Goal: Information Seeking & Learning: Learn about a topic

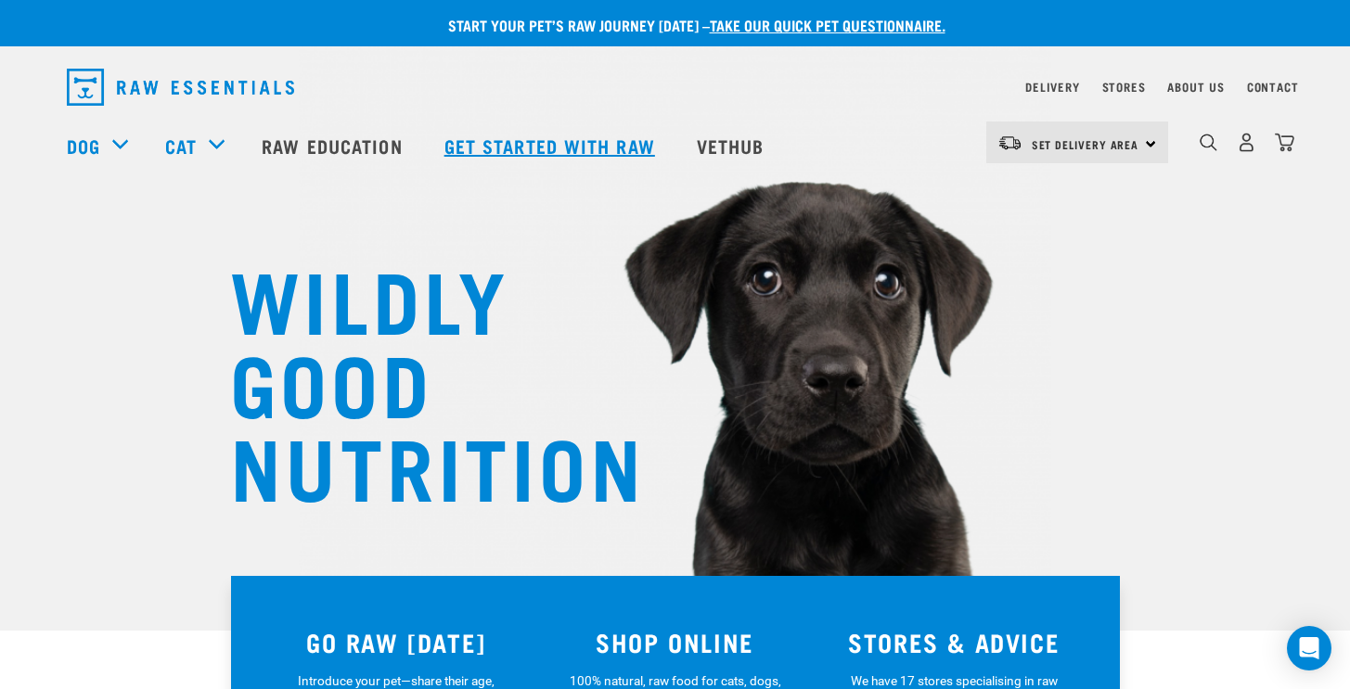
click at [558, 146] on link "Get started with Raw" at bounding box center [552, 146] width 252 height 74
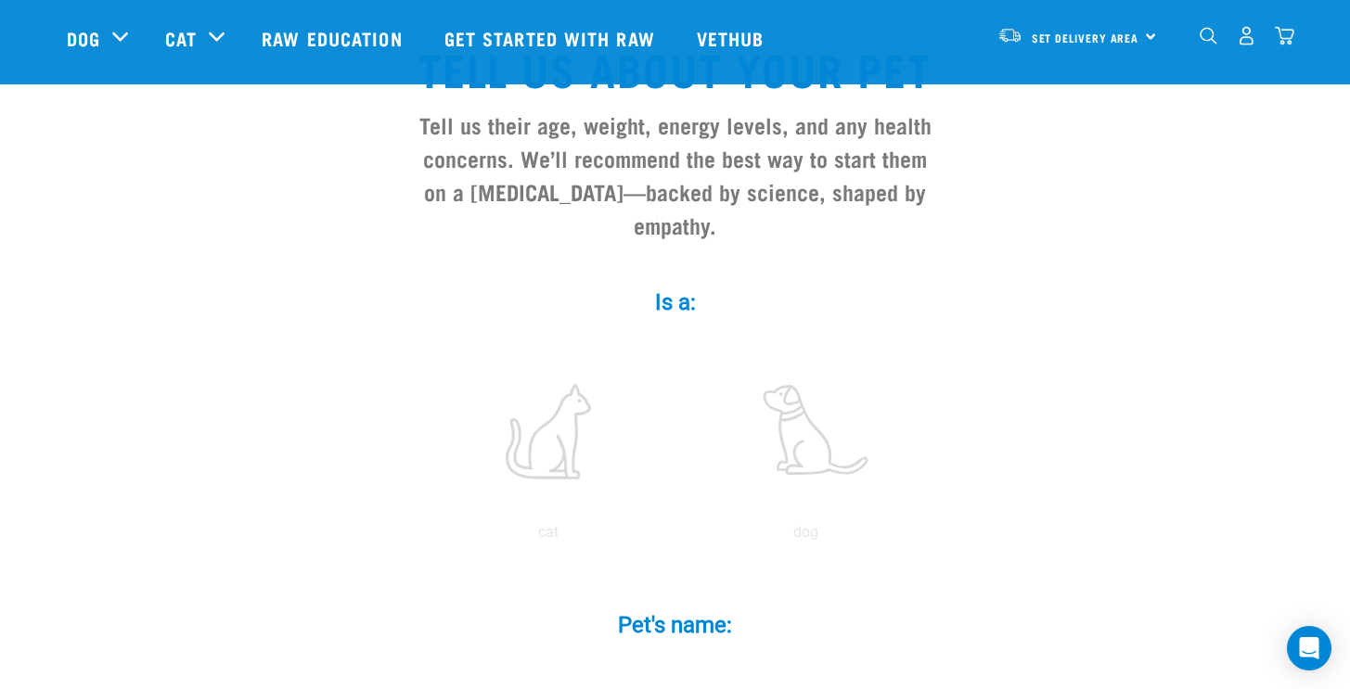
scroll to position [168, 0]
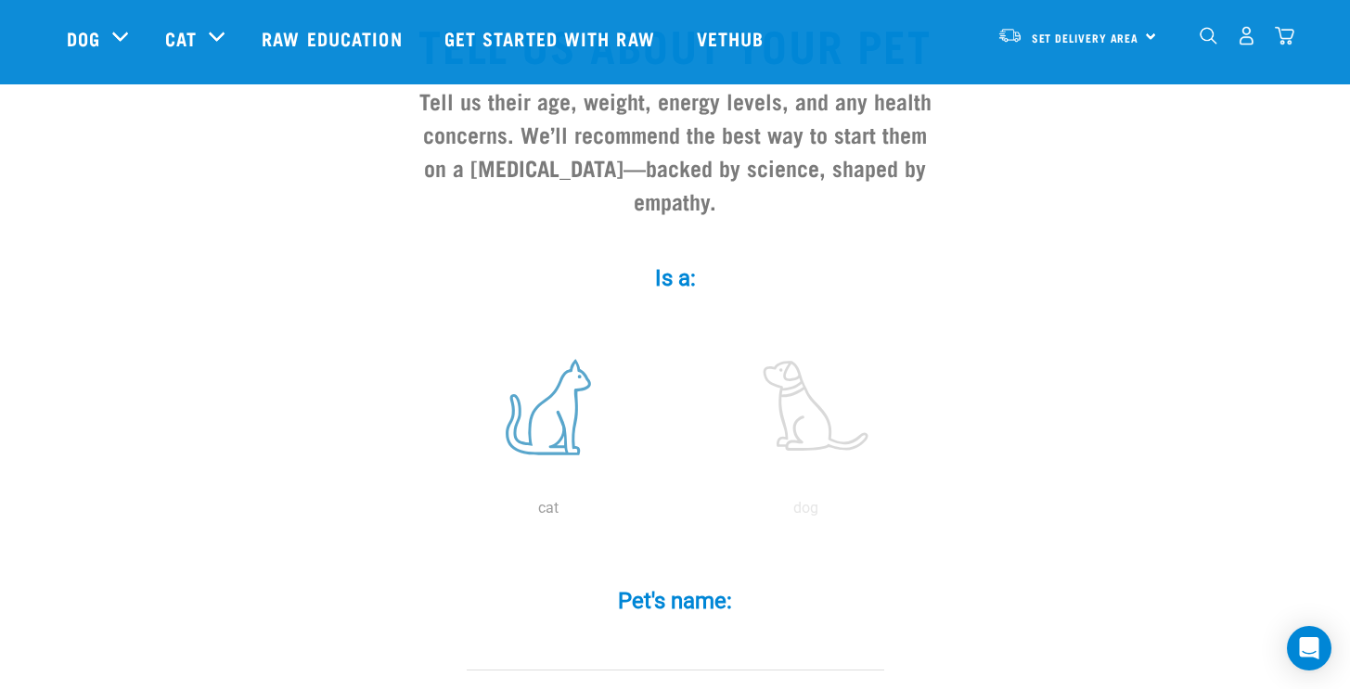
click at [569, 391] on label at bounding box center [548, 407] width 250 height 158
click at [419, 513] on input "radio" at bounding box center [419, 513] width 0 height 0
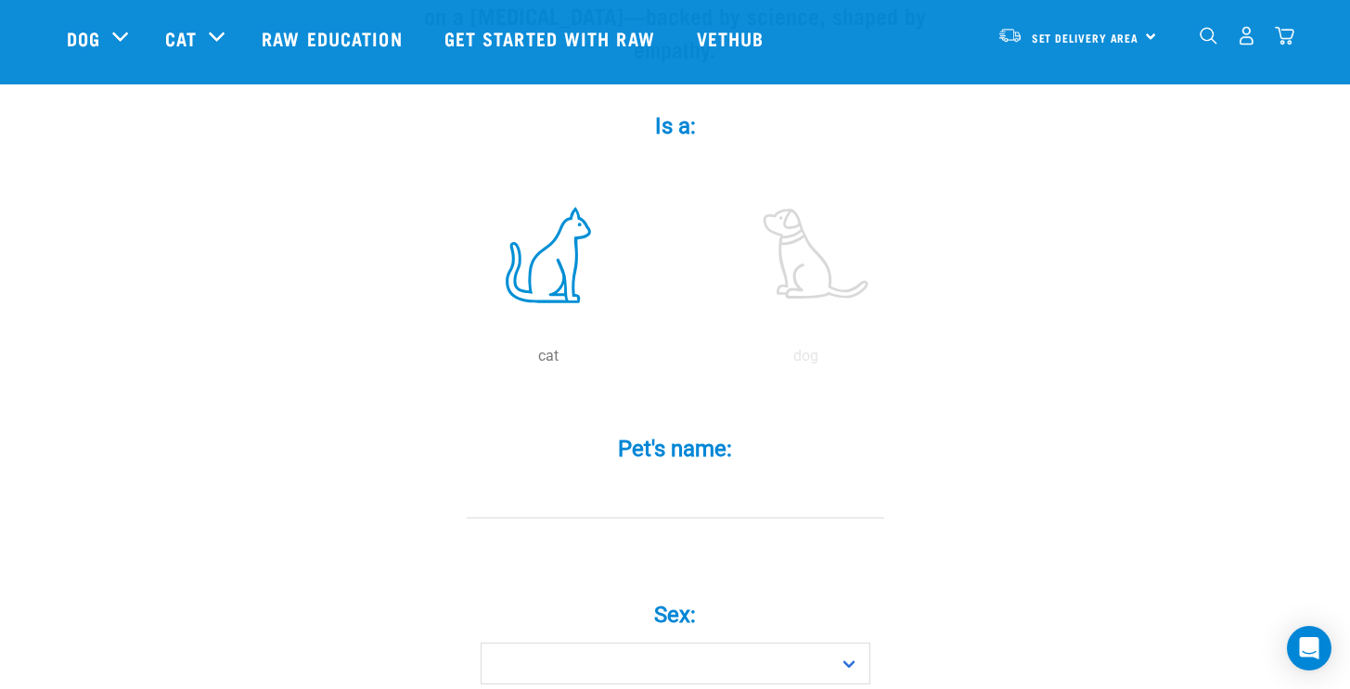
scroll to position [353, 0]
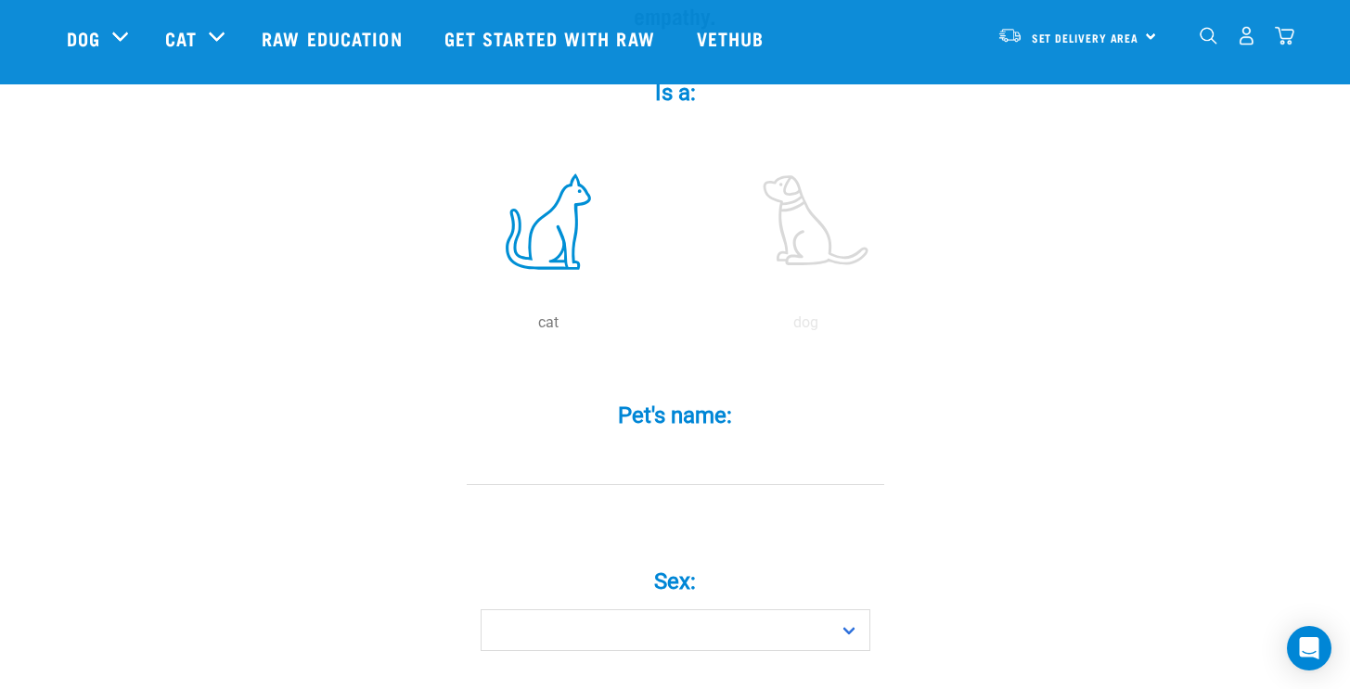
click at [657, 443] on input "Pet's name: *" at bounding box center [675, 464] width 417 height 42
type input "T"
click at [830, 609] on select "Boy Girl" at bounding box center [676, 630] width 390 height 42
select select "girl"
click at [481, 609] on select "Boy Girl" at bounding box center [676, 630] width 390 height 42
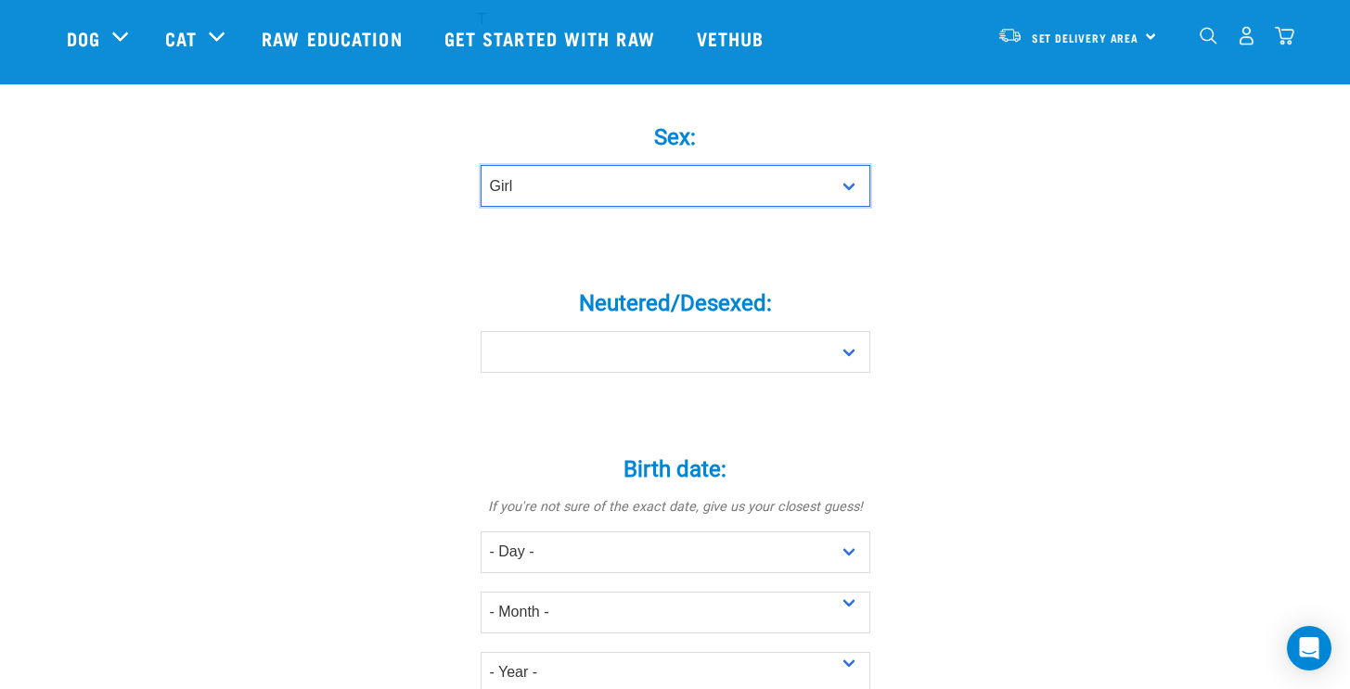
scroll to position [827, 0]
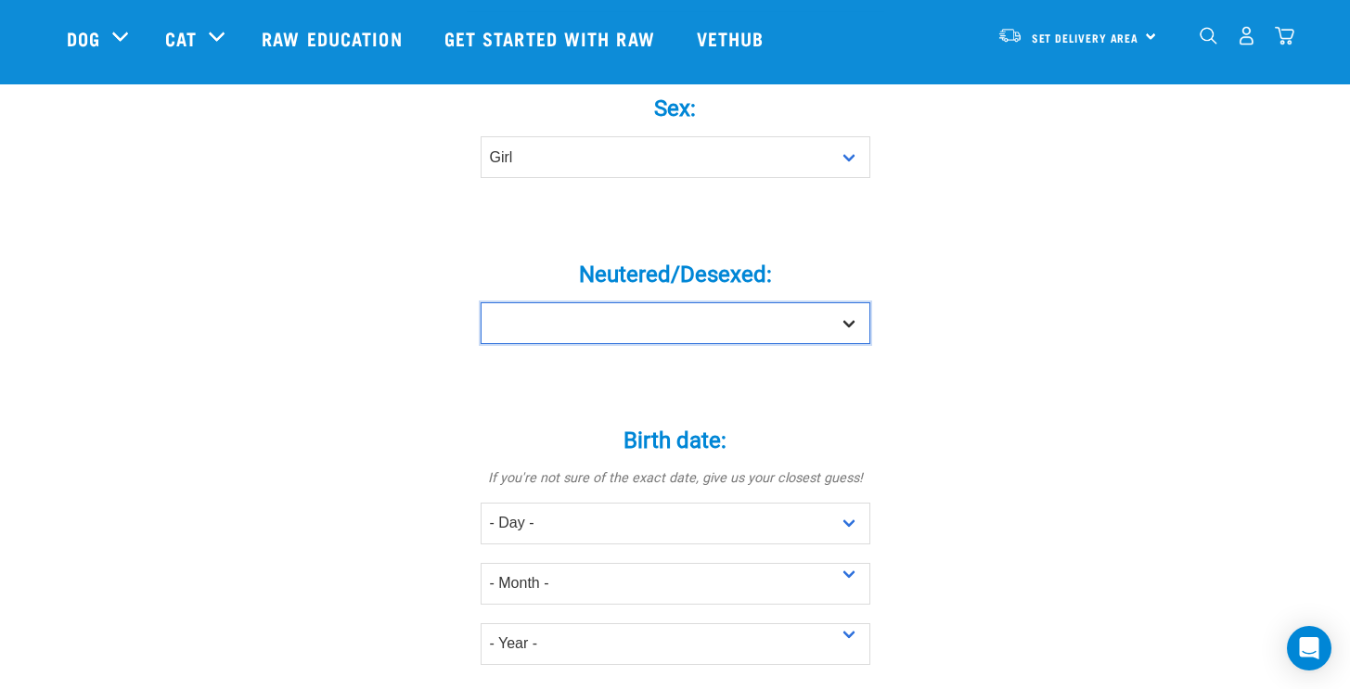
click at [833, 302] on select "Yes No" at bounding box center [676, 323] width 390 height 42
select select "yes"
click at [481, 302] on select "Yes No" at bounding box center [676, 323] width 390 height 42
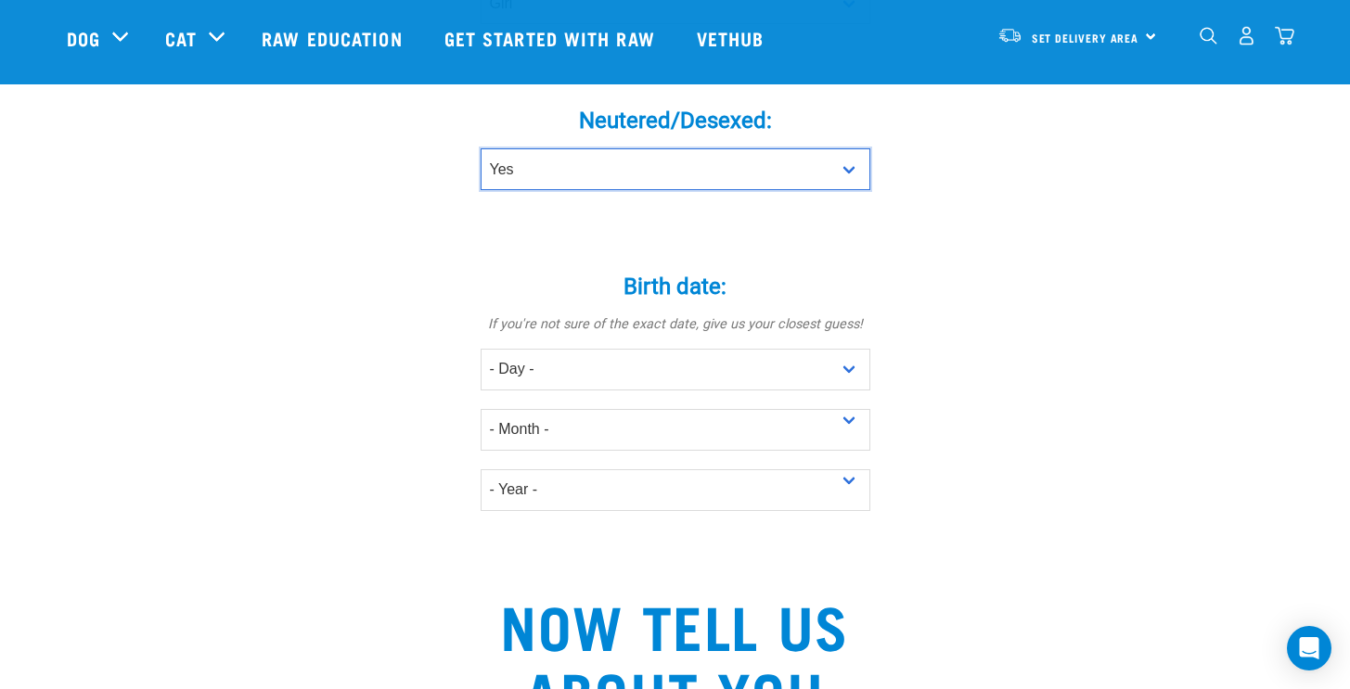
scroll to position [999, 0]
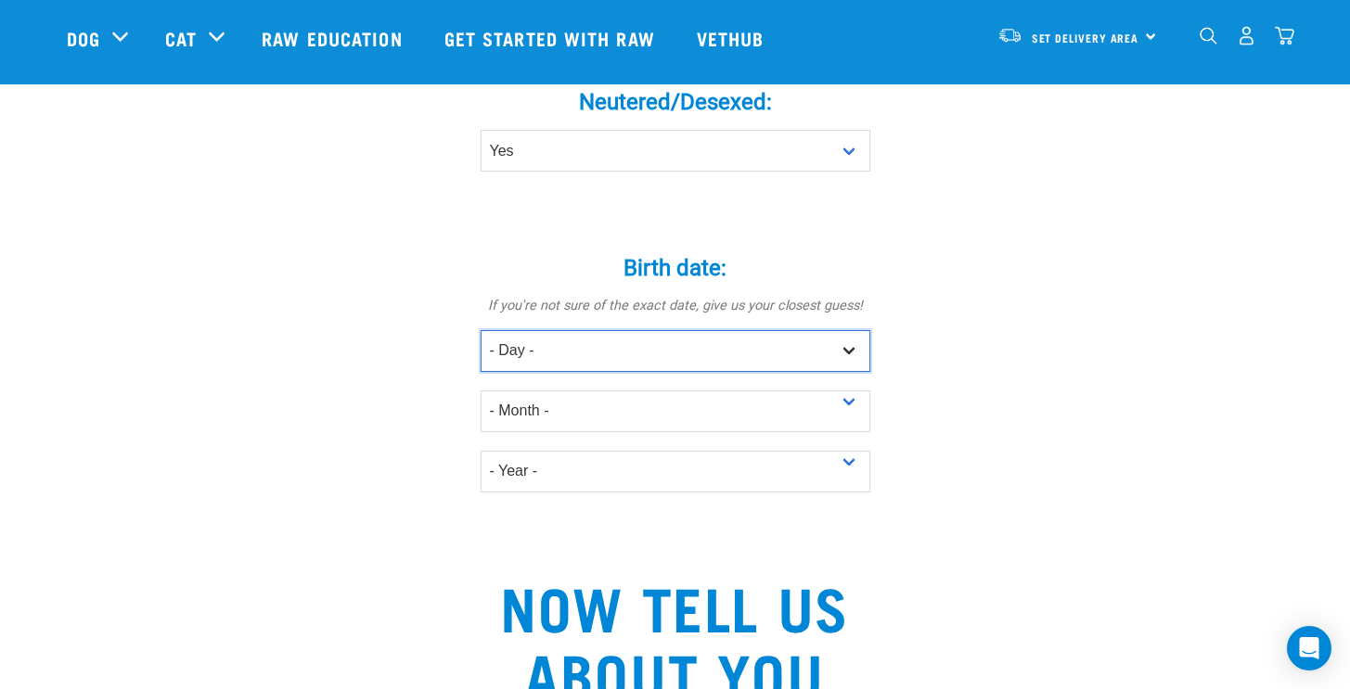
click at [853, 330] on select "- Day - 1 2 3 4 5 6 7 8 9 10 11 12 13 14 15 16 17 18 19 20 21 22 23 24 25 26 27" at bounding box center [676, 351] width 390 height 42
select select "1"
click at [481, 330] on select "- Day - 1 2 3 4 5 6 7 8 9 10 11 12 13 14 15 16 17 18 19 20 21 22 23 24 25 26 27" at bounding box center [676, 351] width 390 height 42
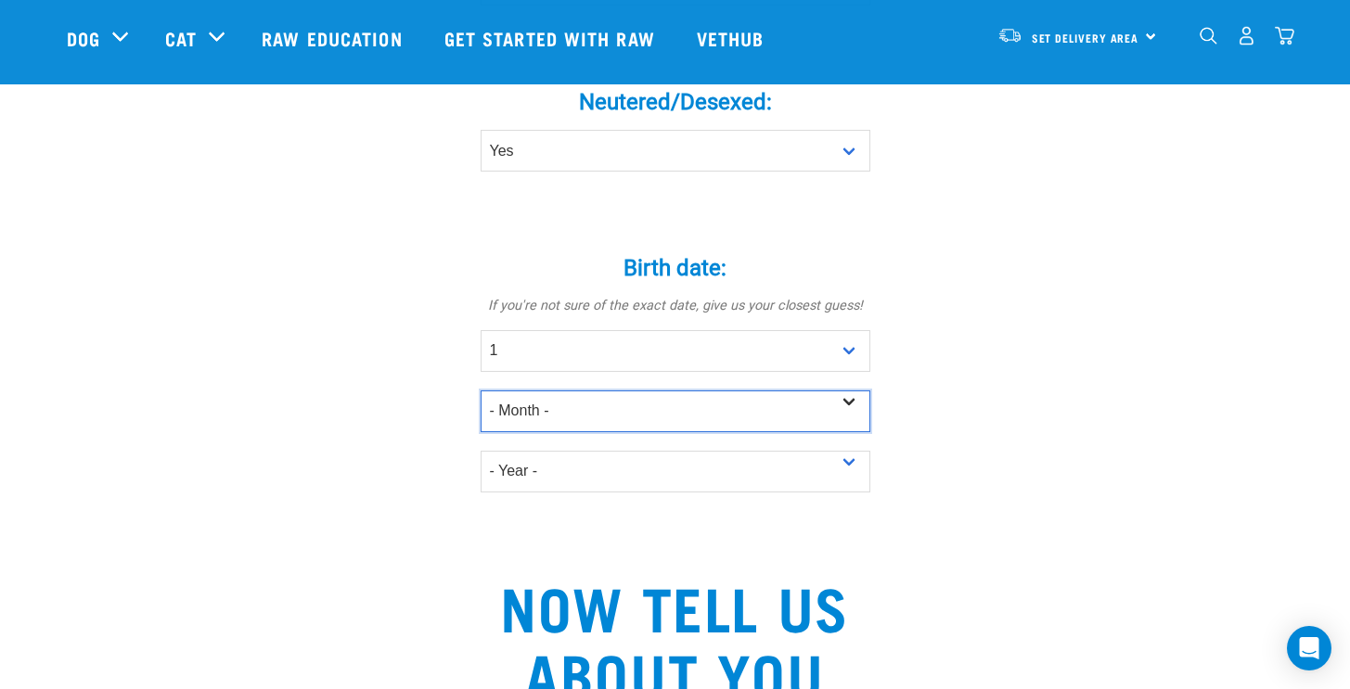
click at [848, 391] on select "- Month - January February March April May June July August September October N…" at bounding box center [676, 412] width 390 height 42
select select "February"
click at [481, 391] on select "- Month - January February March April May June July August September October N…" at bounding box center [676, 412] width 390 height 42
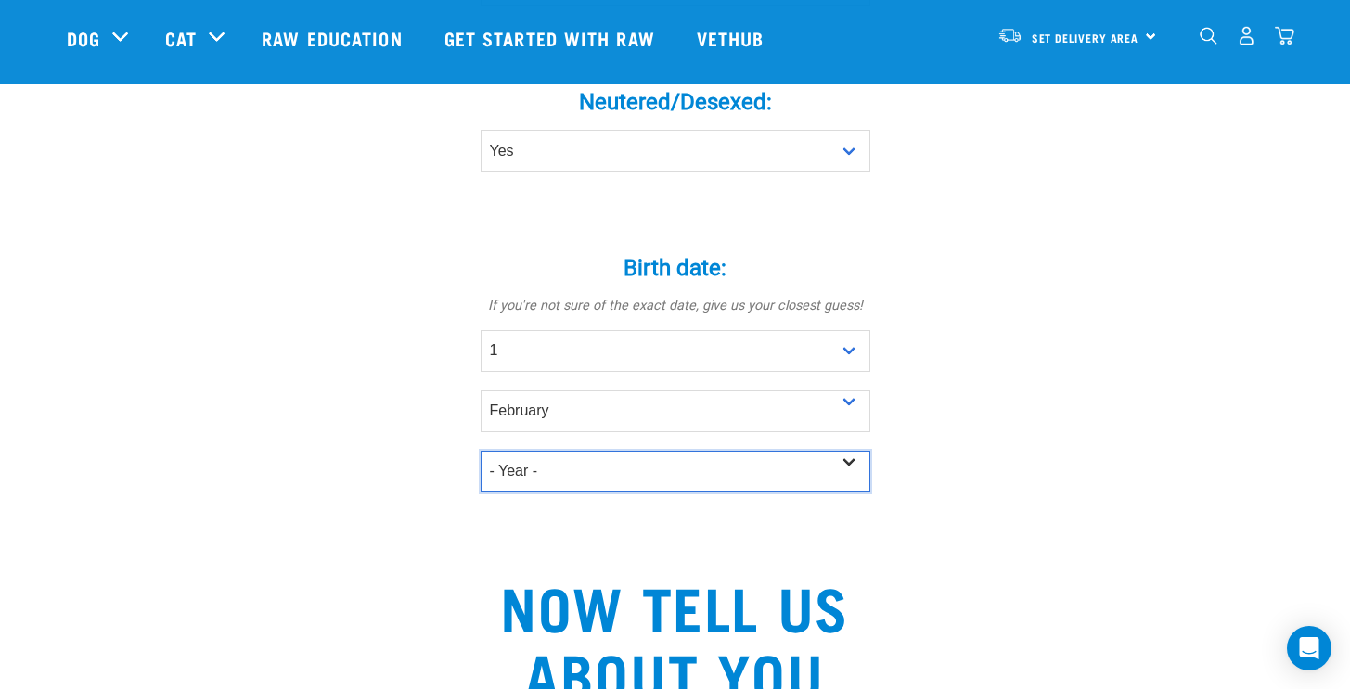
click at [850, 451] on select "- Year - 2025 2024 2023 2022 2021 2020 2019 2018 2017 2016 2015 2014 2013 2012" at bounding box center [676, 472] width 390 height 42
select select "2025"
click at [481, 451] on select "- Year - 2025 2024 2023 2022 2021 2020 2019 2018 2017 2016 2015 2014 2013 2012" at bounding box center [676, 472] width 390 height 42
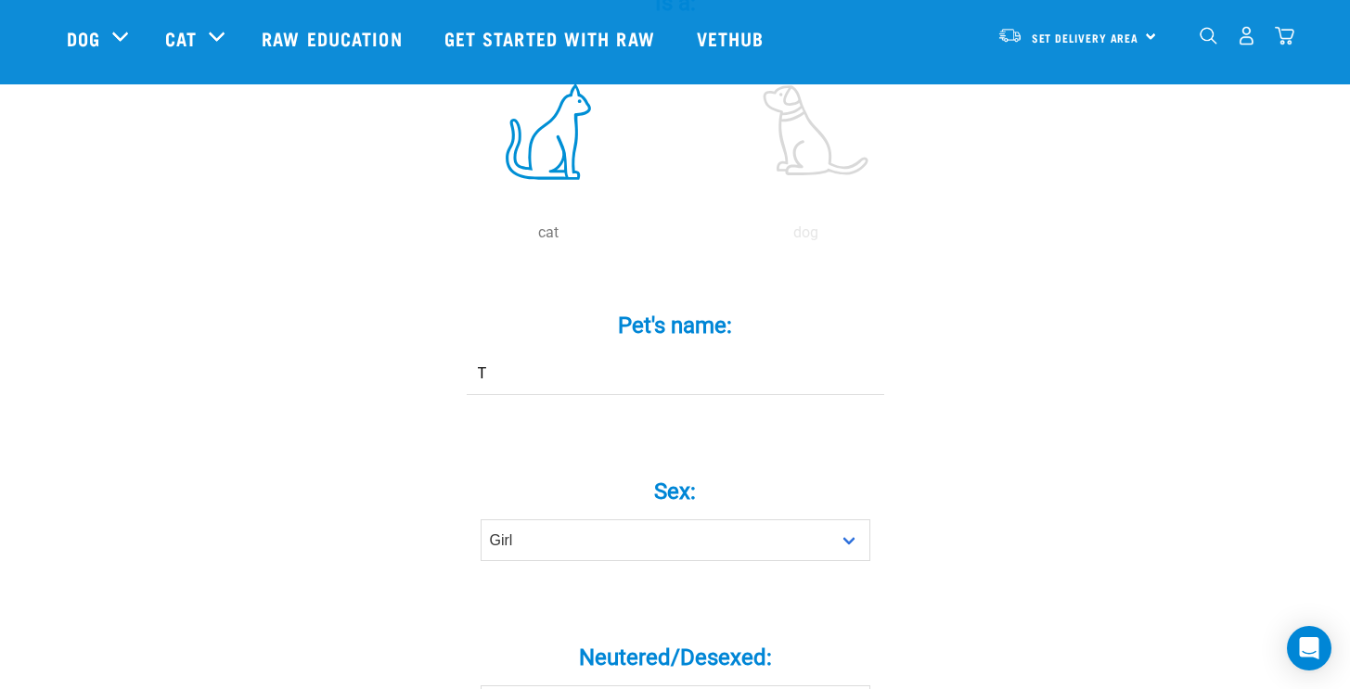
scroll to position [0, 0]
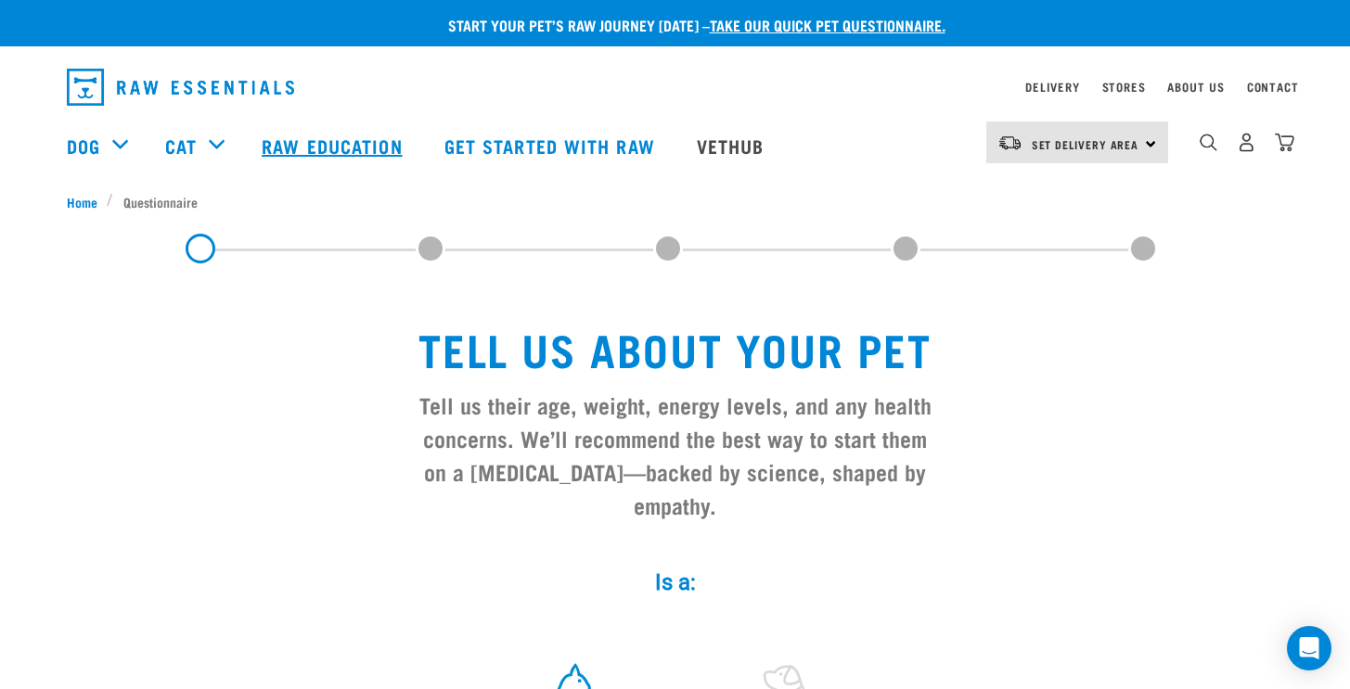
click at [340, 142] on link "Raw Education" at bounding box center [334, 146] width 182 height 74
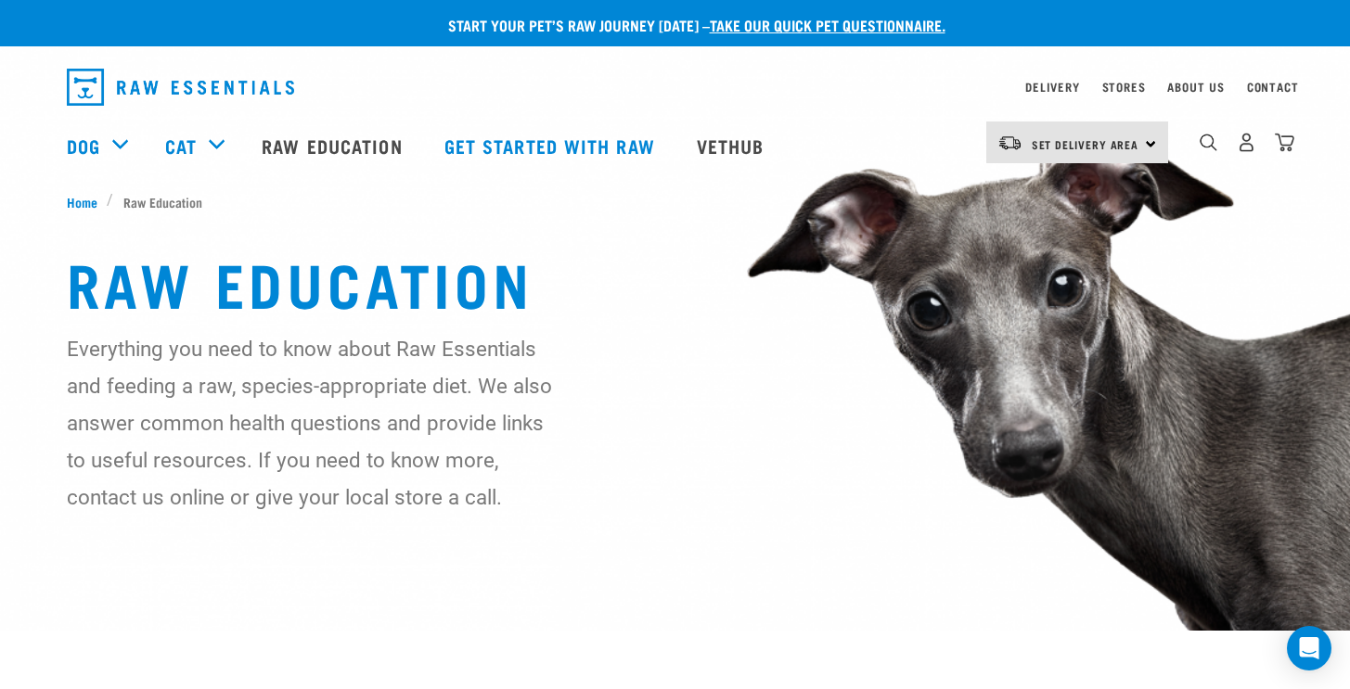
click at [1146, 126] on div "Set Delivery Area [GEOGRAPHIC_DATA]" at bounding box center [1077, 143] width 182 height 42
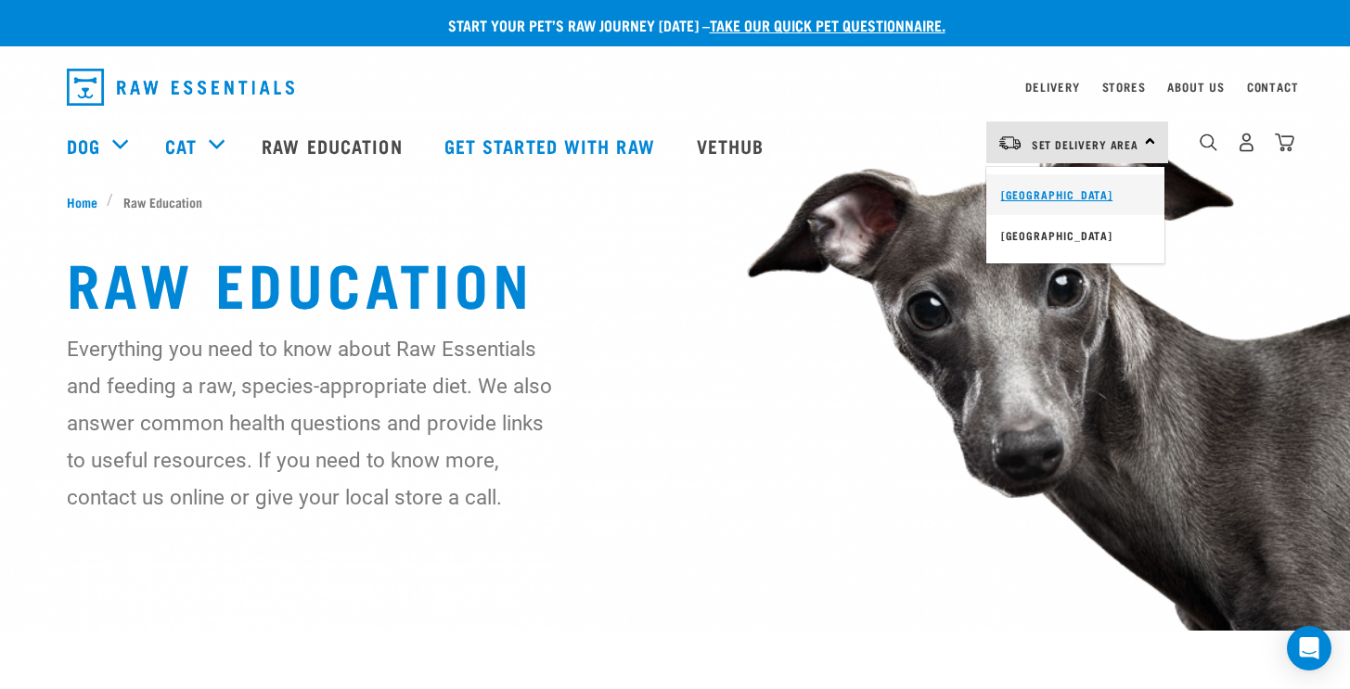
click at [1079, 187] on link "[GEOGRAPHIC_DATA]" at bounding box center [1075, 194] width 178 height 41
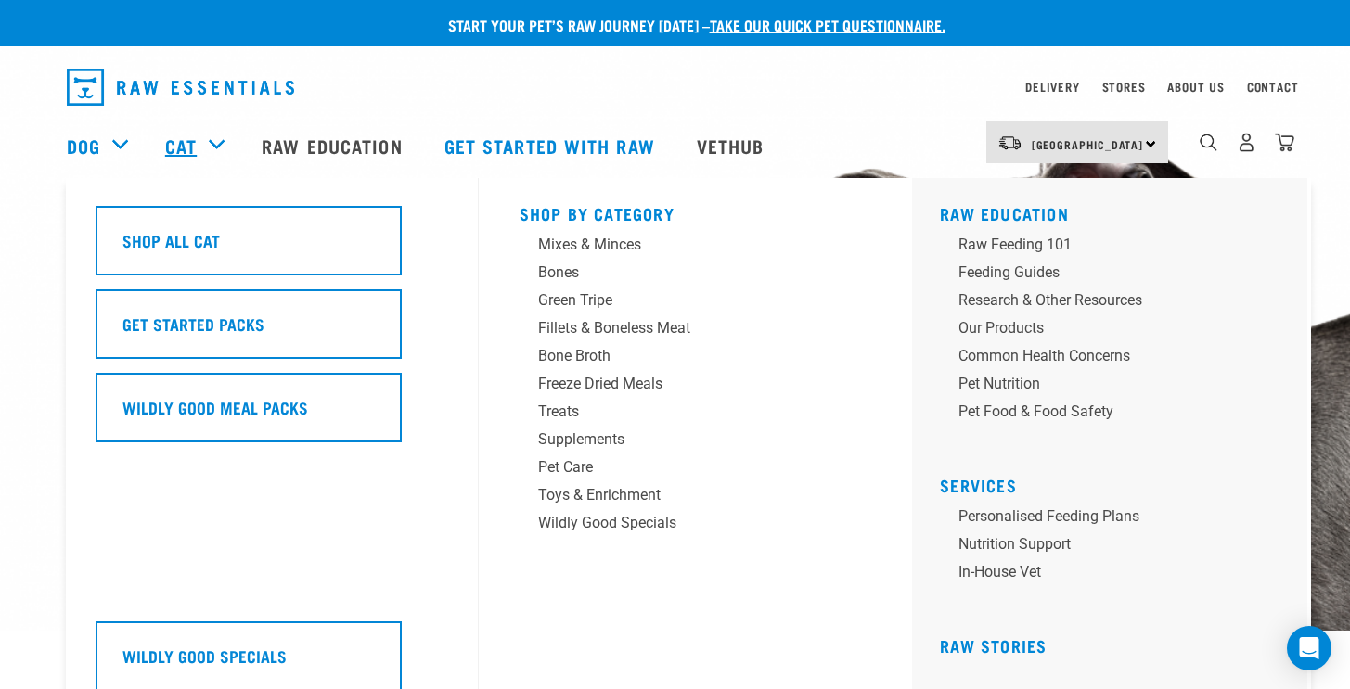
click at [195, 142] on link "Cat" at bounding box center [181, 146] width 32 height 28
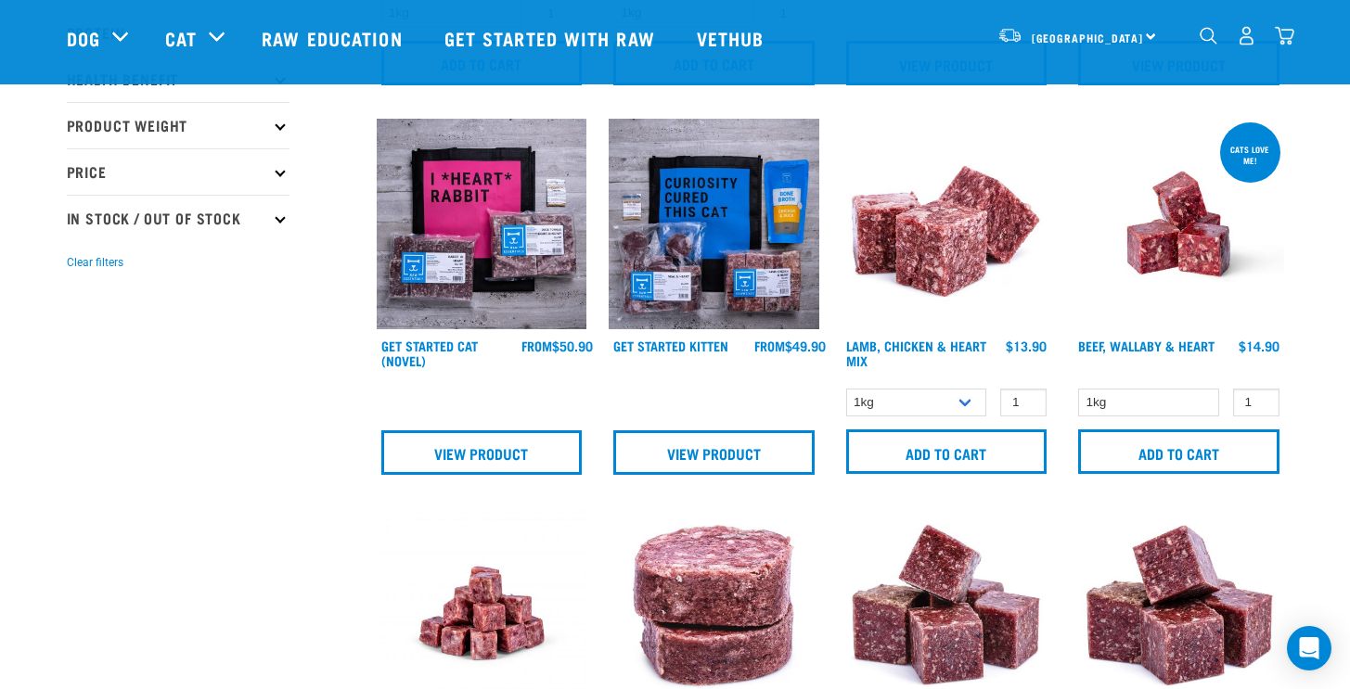
scroll to position [406, 0]
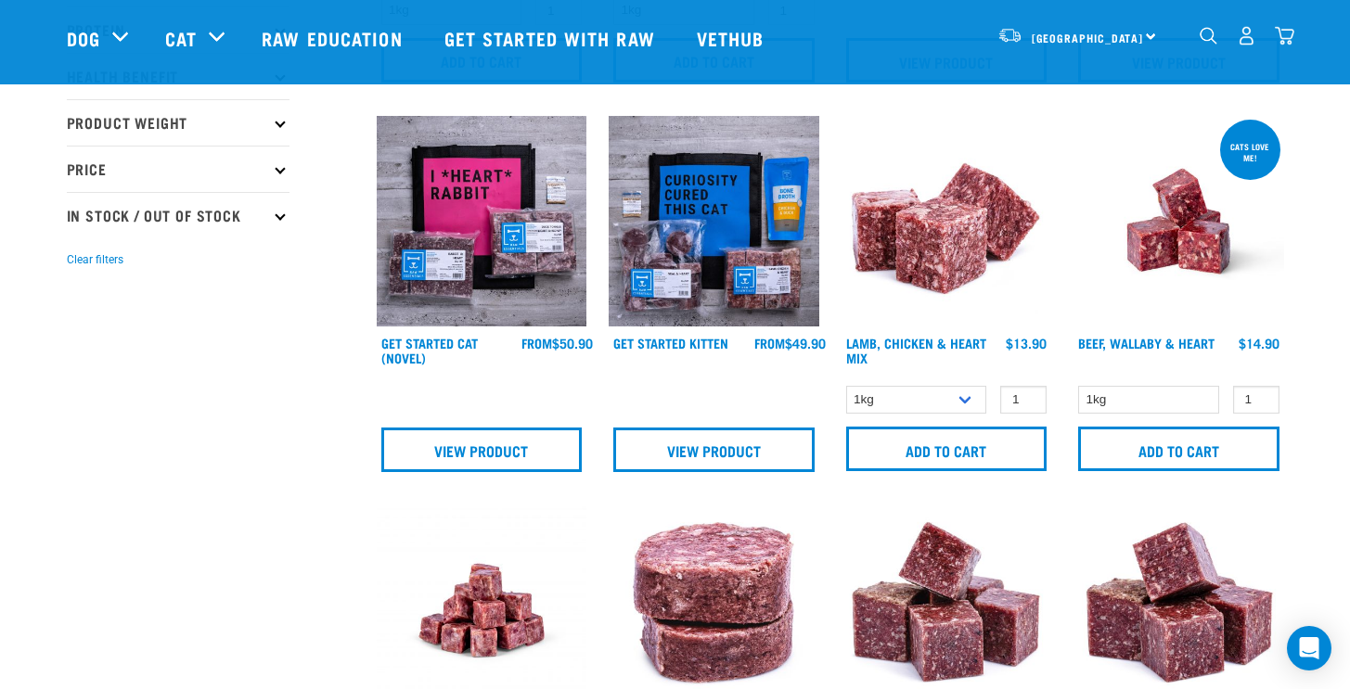
click at [741, 210] on img at bounding box center [714, 221] width 211 height 211
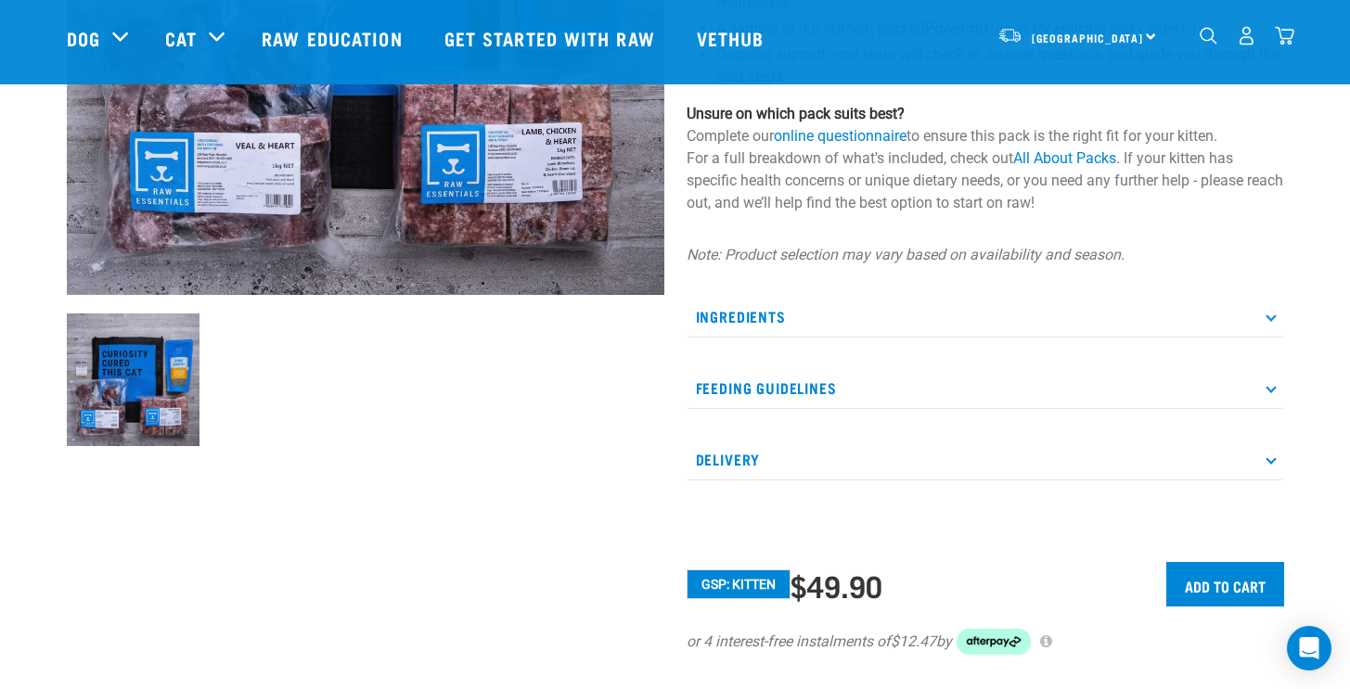
scroll to position [440, 0]
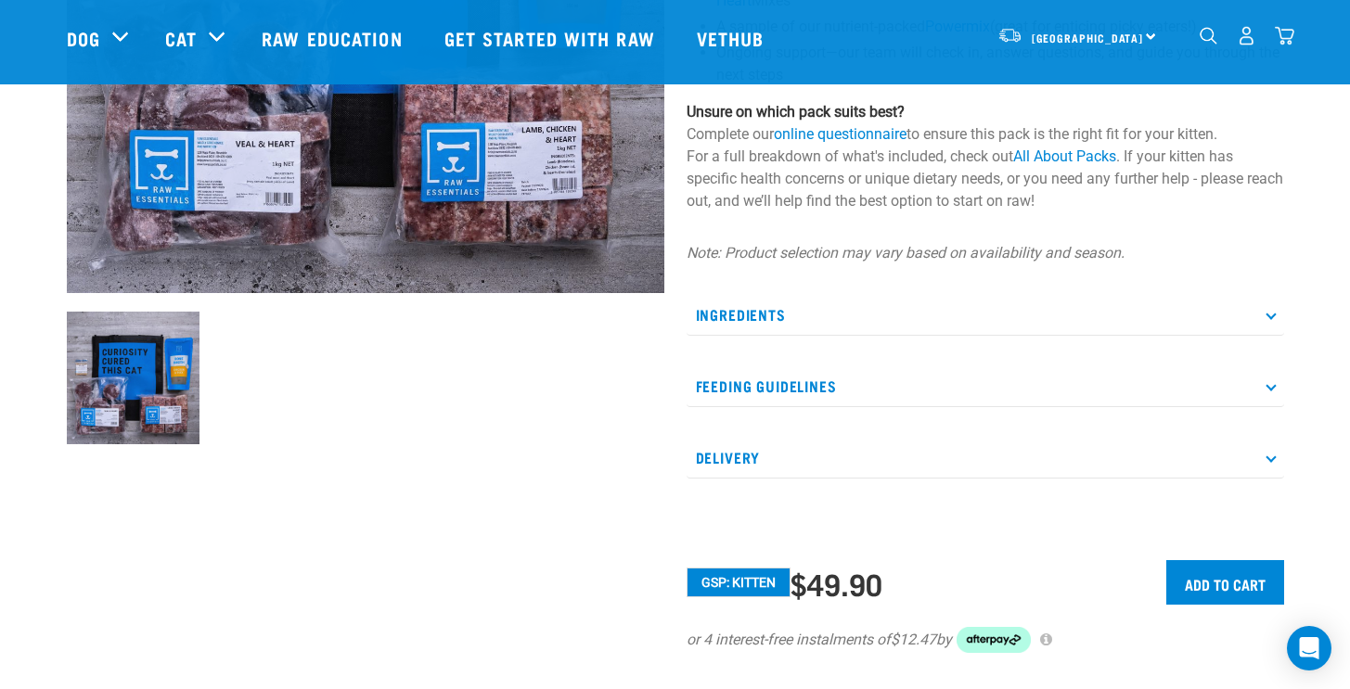
click at [1263, 314] on p "Ingredients" at bounding box center [984, 315] width 597 height 42
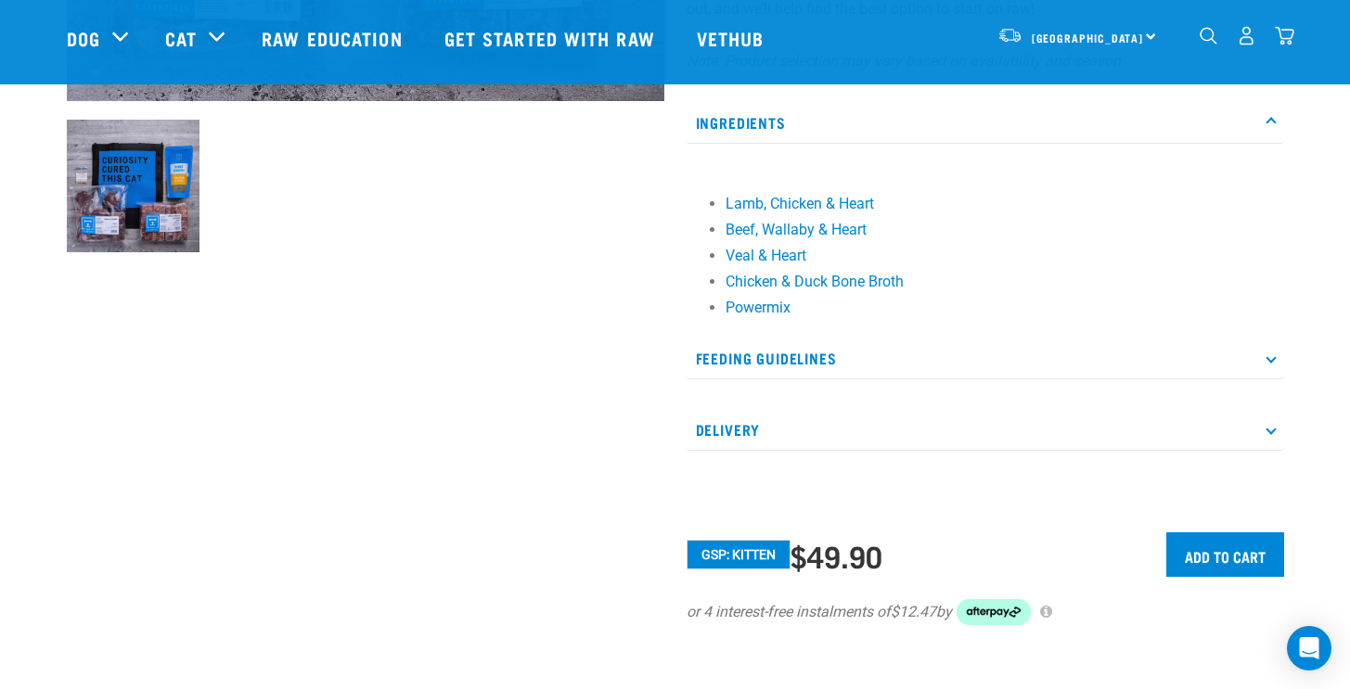
scroll to position [636, 0]
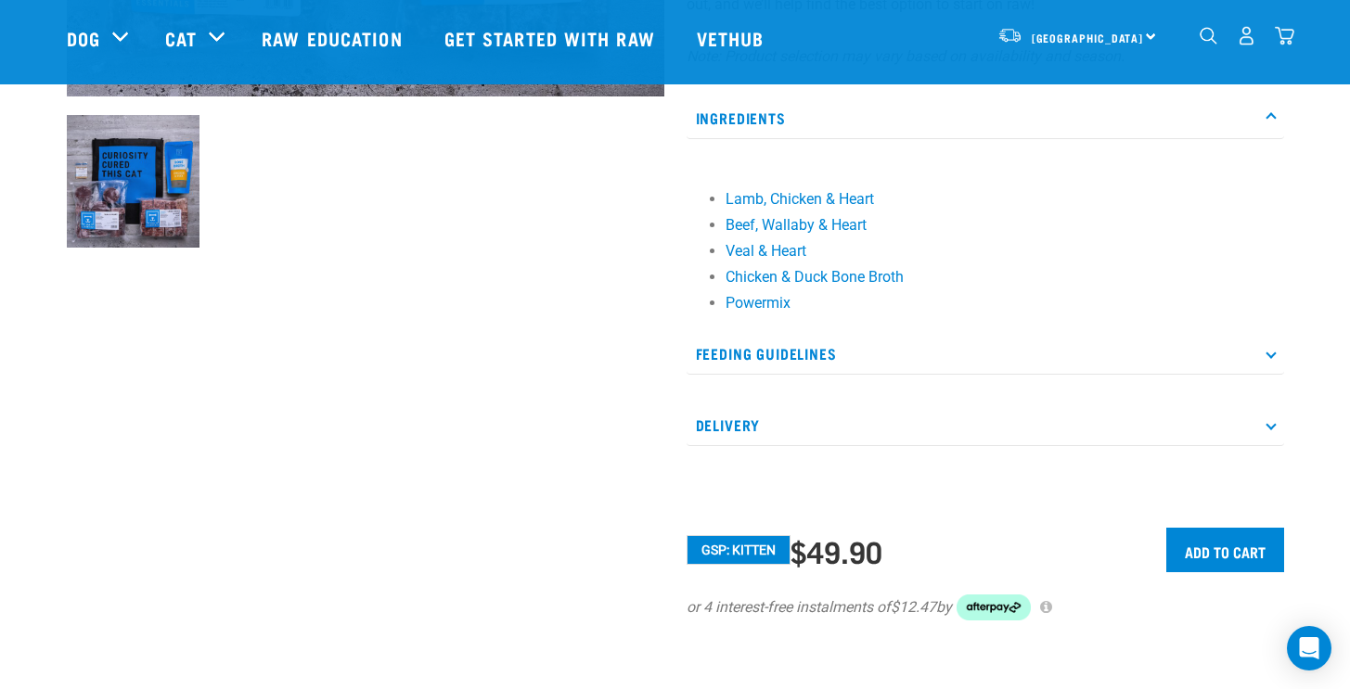
click at [1265, 350] on p "Feeding Guidelines" at bounding box center [984, 354] width 597 height 42
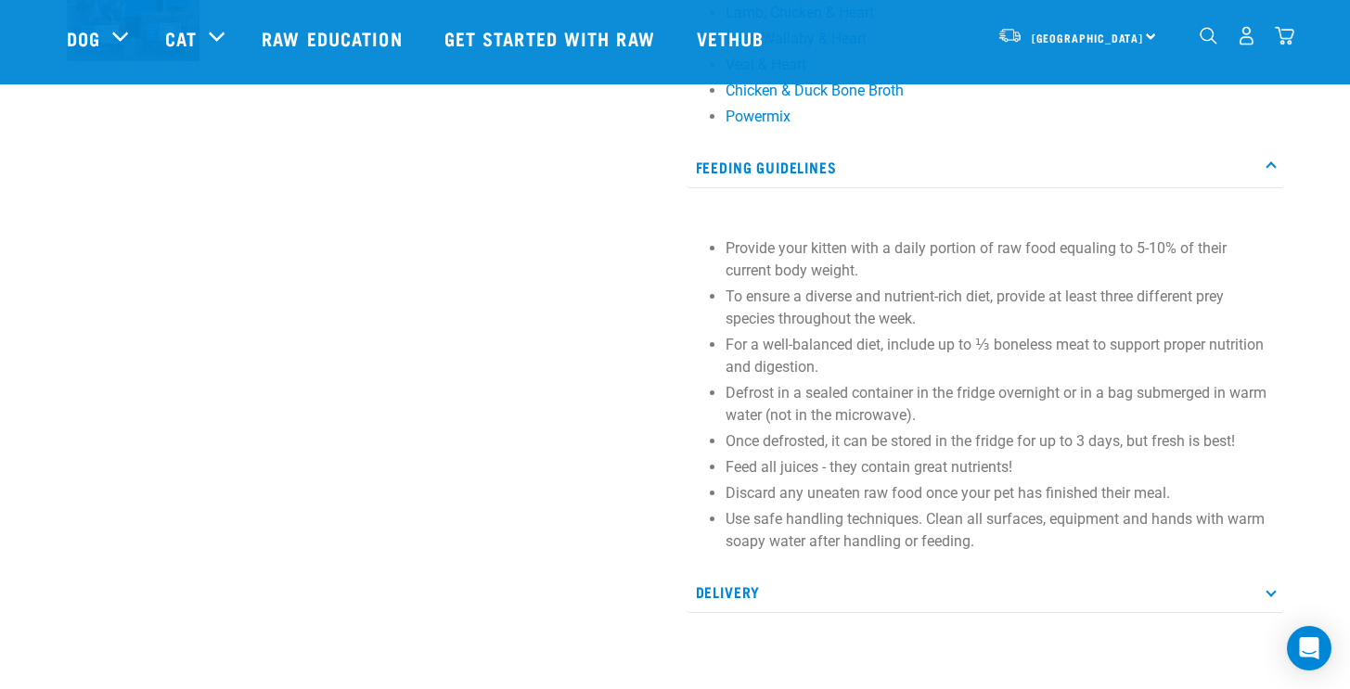
scroll to position [840, 0]
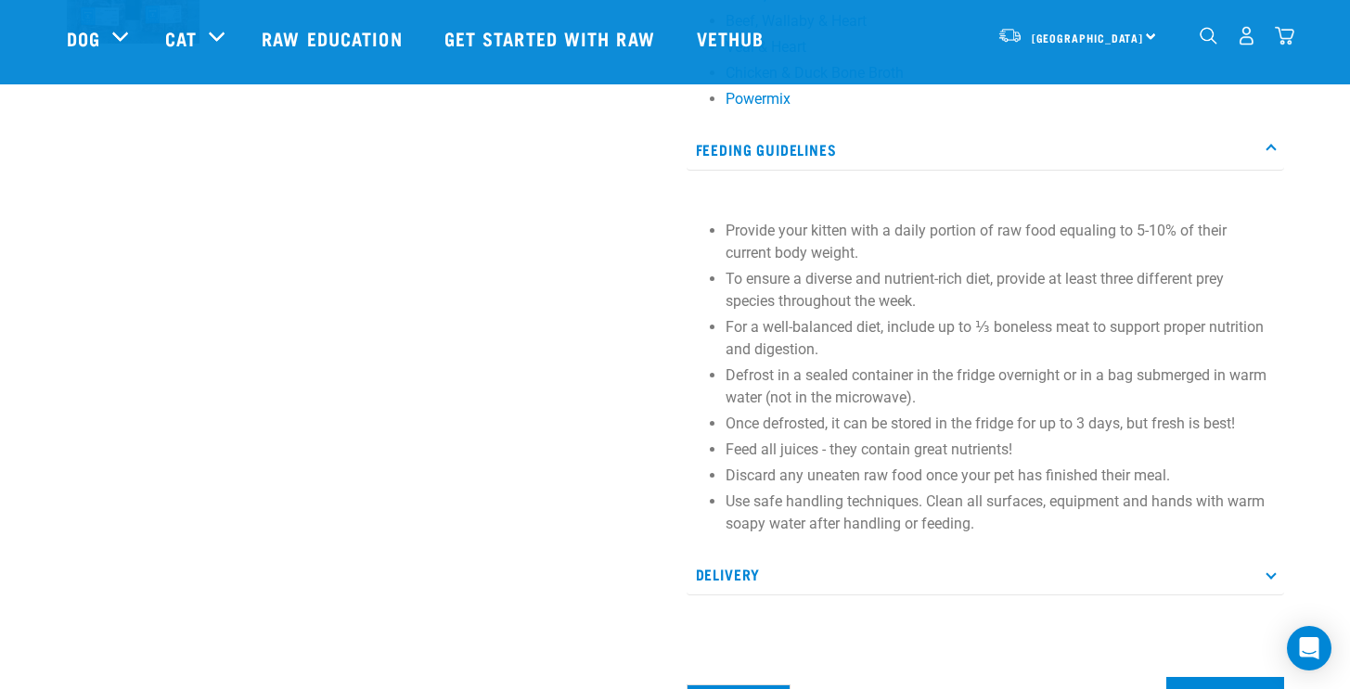
click at [1275, 572] on icon at bounding box center [1270, 574] width 10 height 10
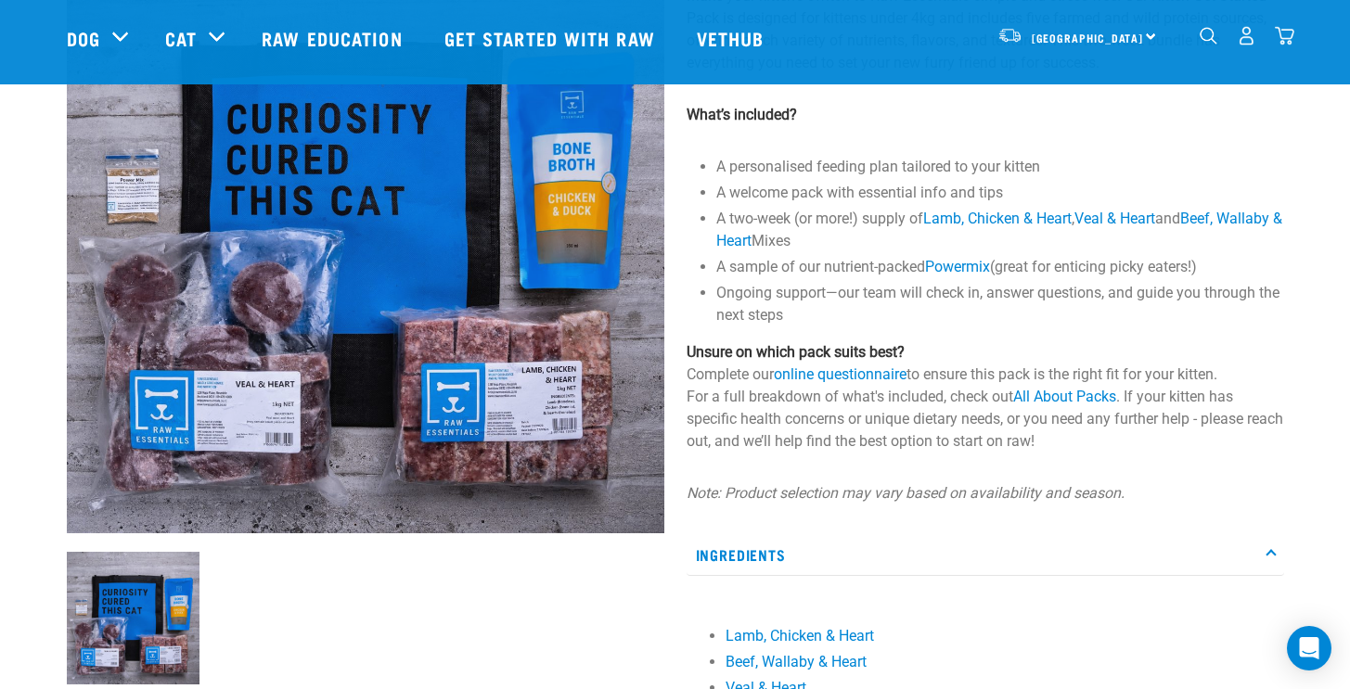
scroll to position [190, 0]
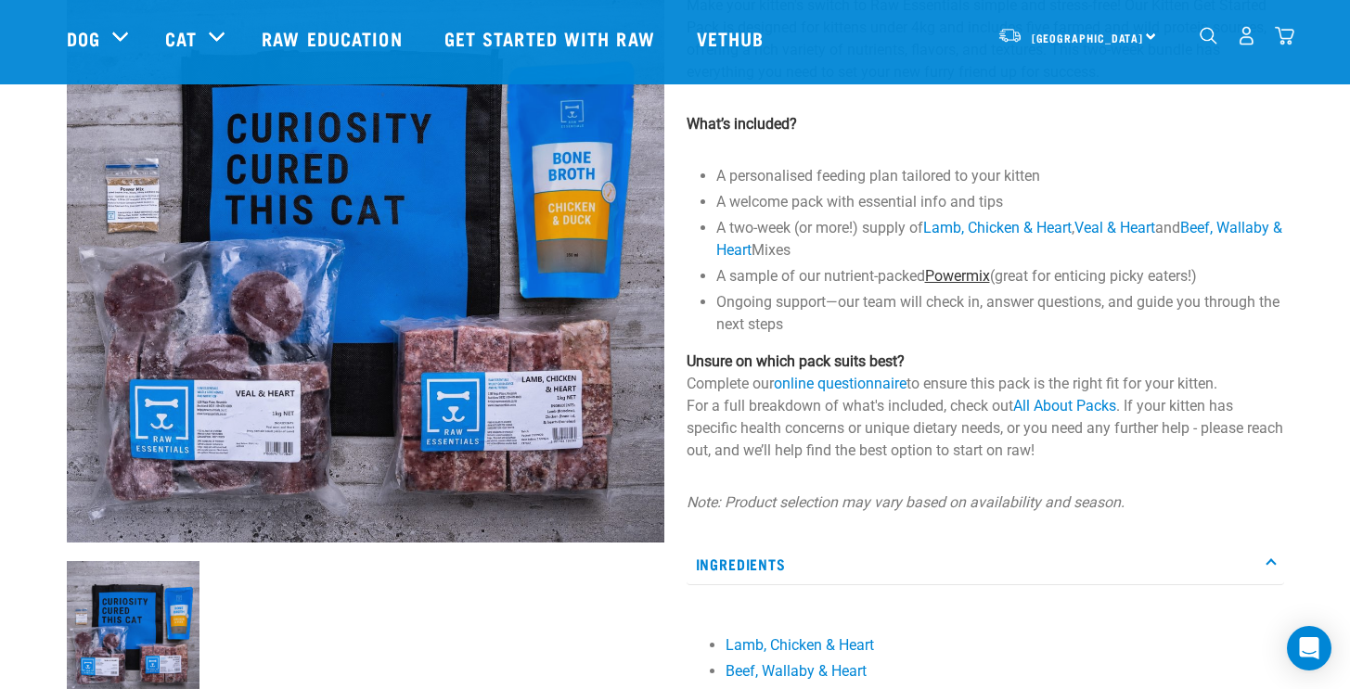
click at [966, 280] on link "Powermix" at bounding box center [957, 276] width 65 height 18
click at [555, 216] on img at bounding box center [365, 243] width 597 height 597
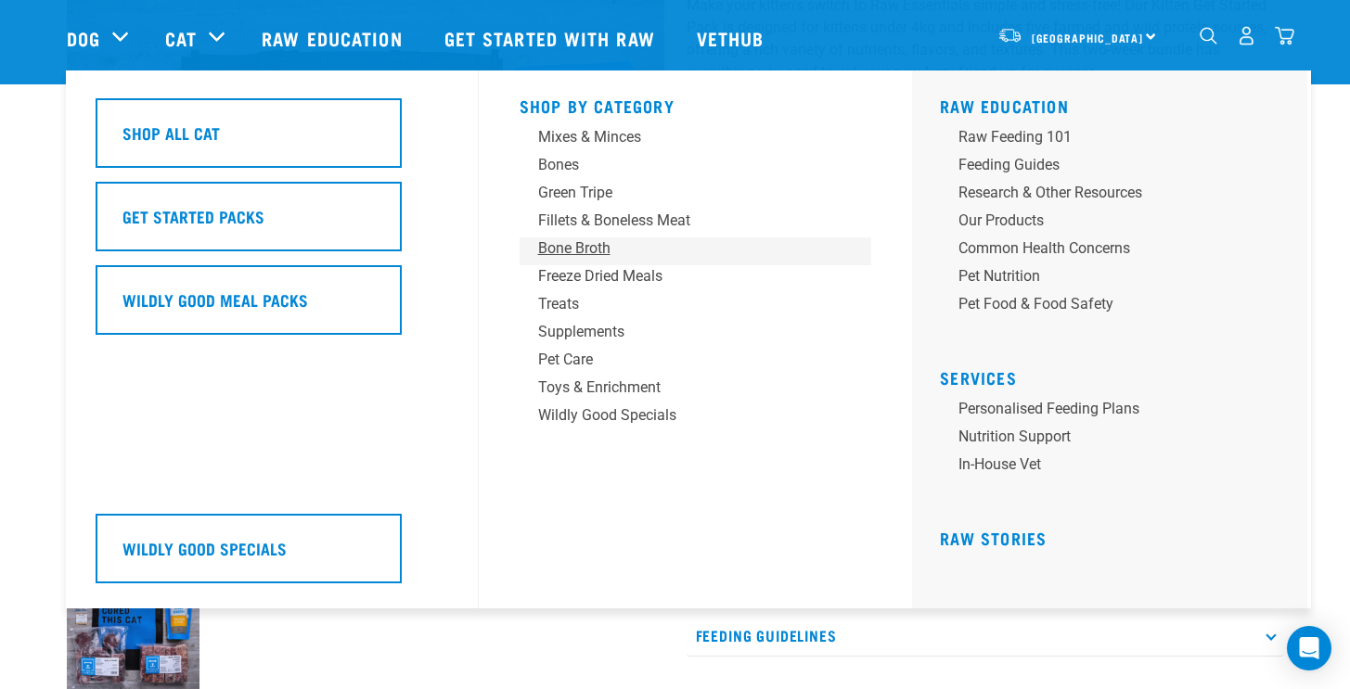
click at [585, 250] on div "Bone Broth" at bounding box center [682, 248] width 289 height 22
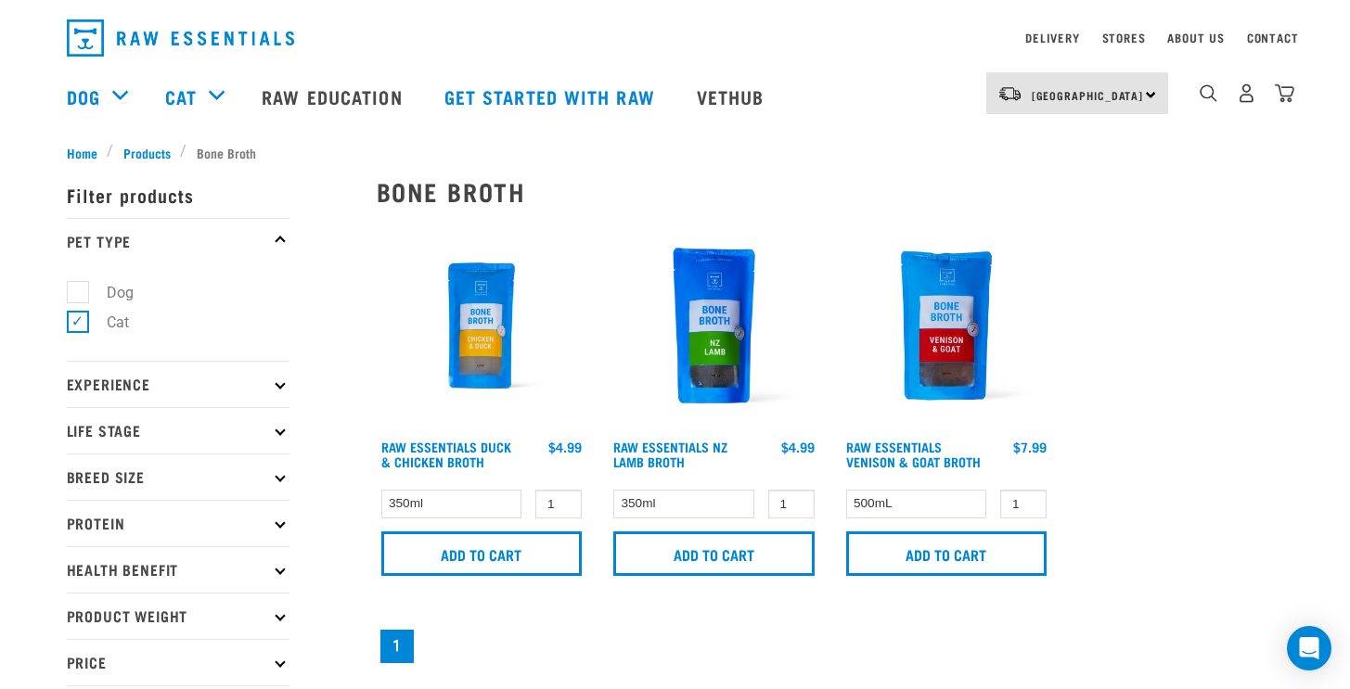
scroll to position [40, 0]
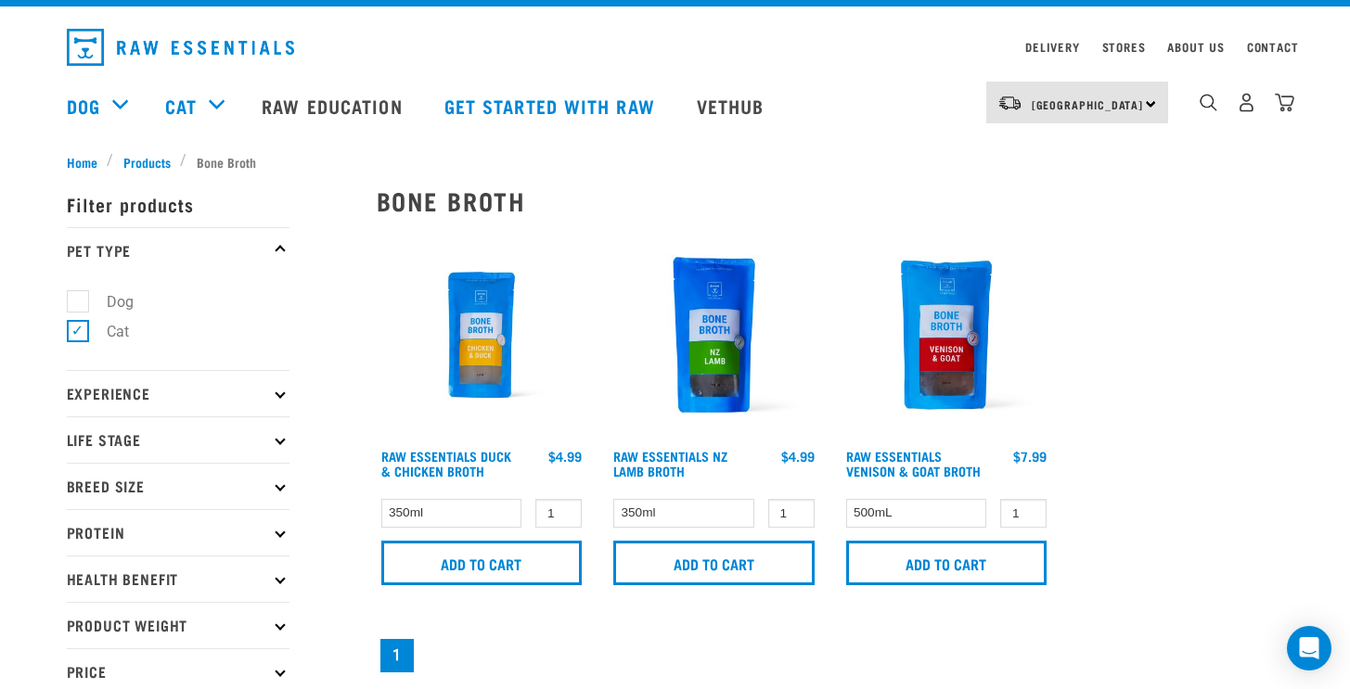
click at [715, 373] on img at bounding box center [714, 335] width 211 height 211
click at [909, 373] on img at bounding box center [946, 335] width 211 height 211
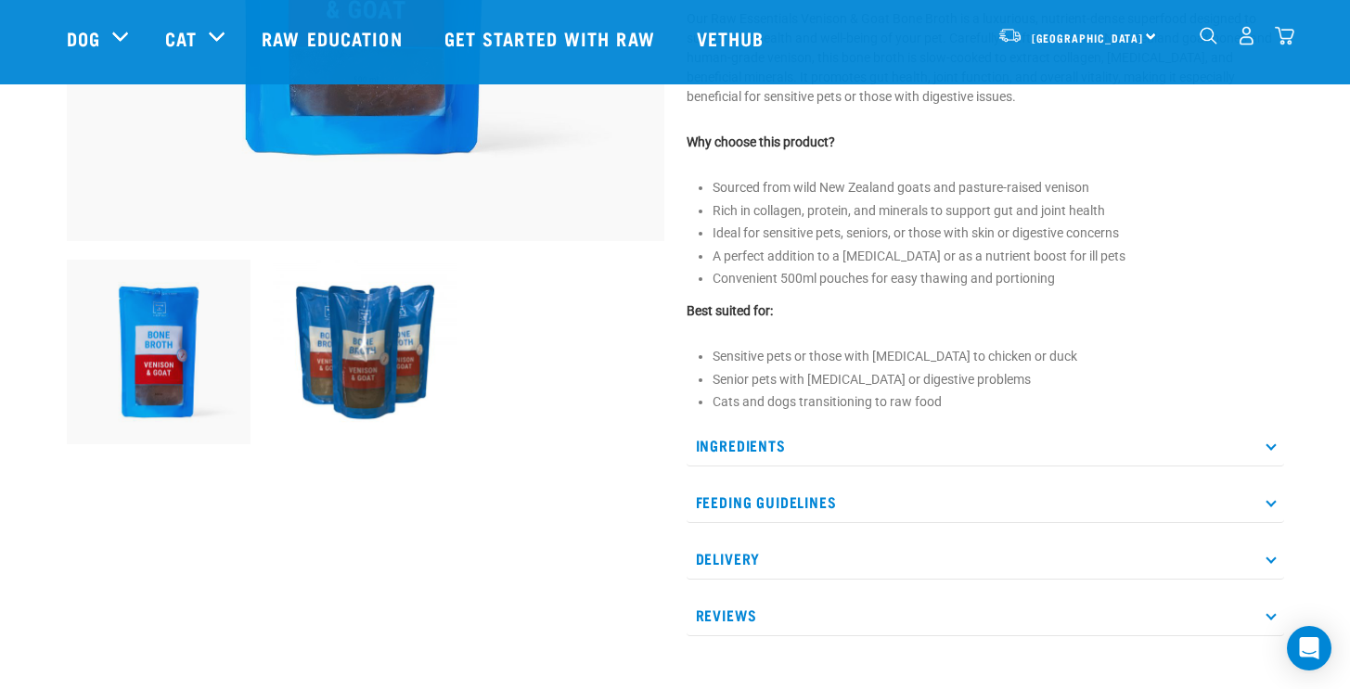
scroll to position [570, 0]
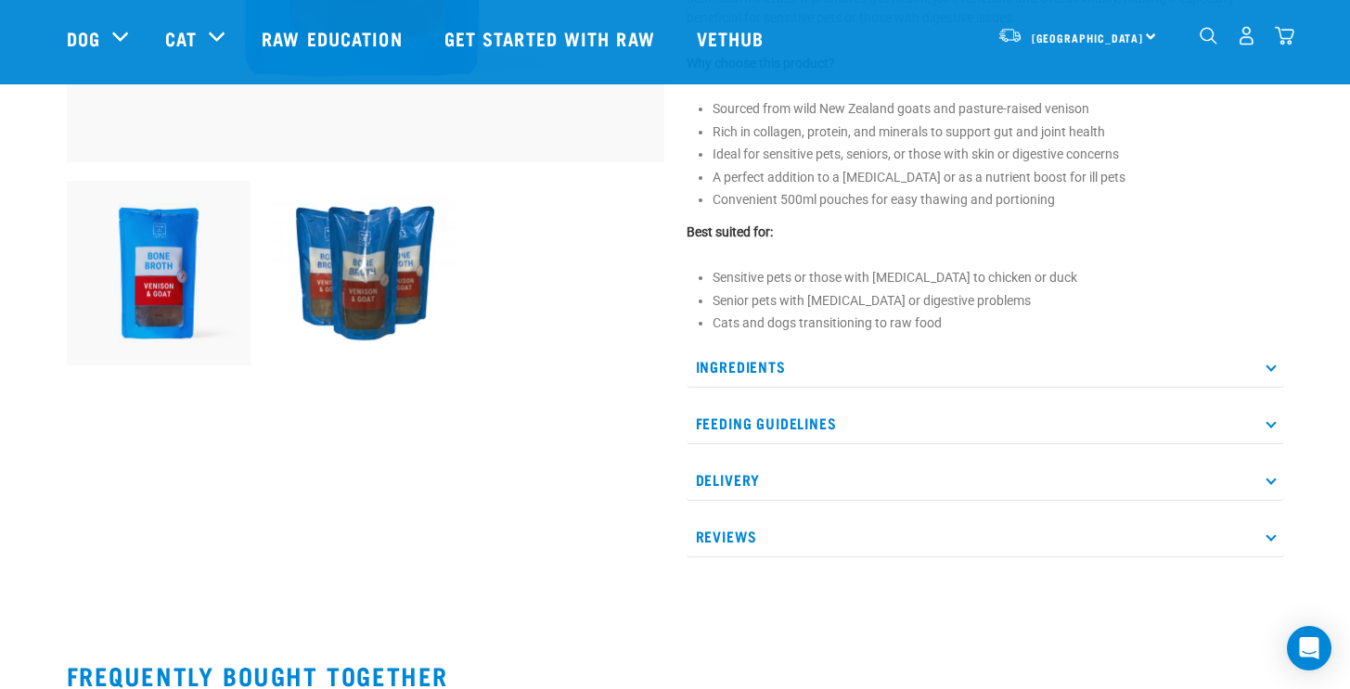
click at [1266, 429] on p "Feeding Guidelines" at bounding box center [984, 424] width 597 height 42
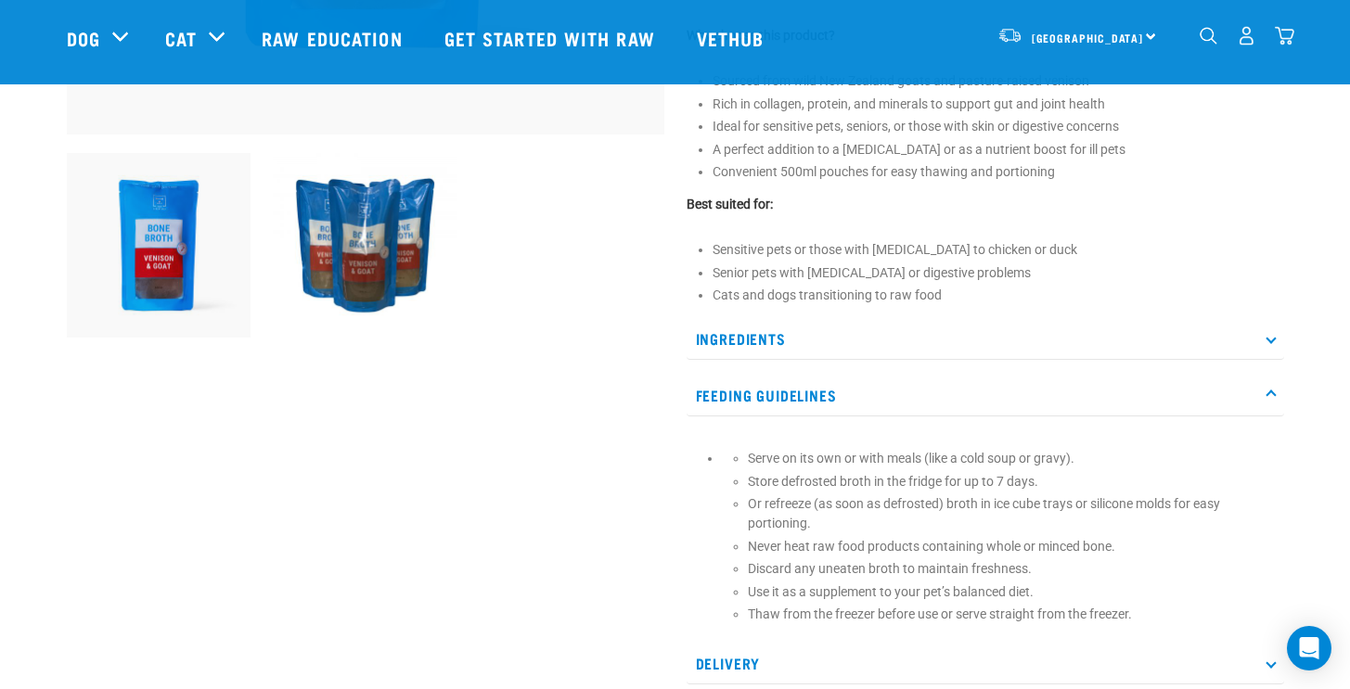
scroll to position [545, 0]
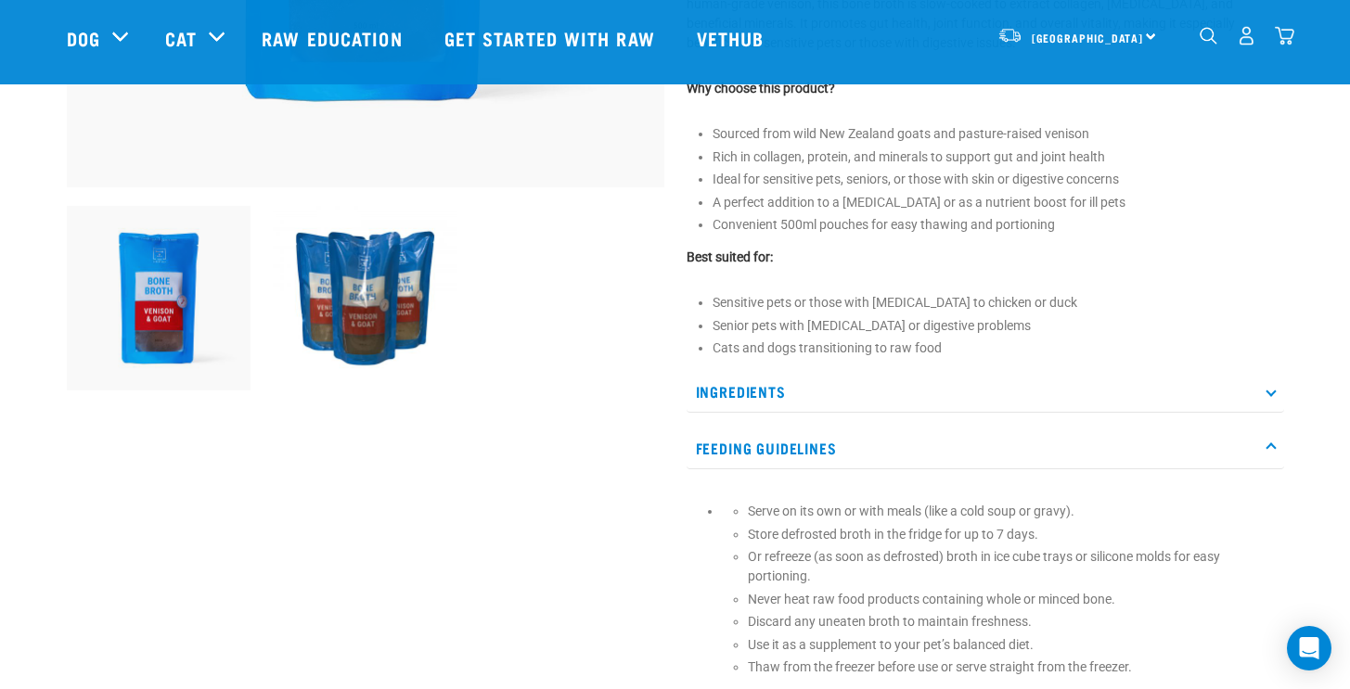
click at [1267, 391] on icon at bounding box center [1270, 392] width 10 height 10
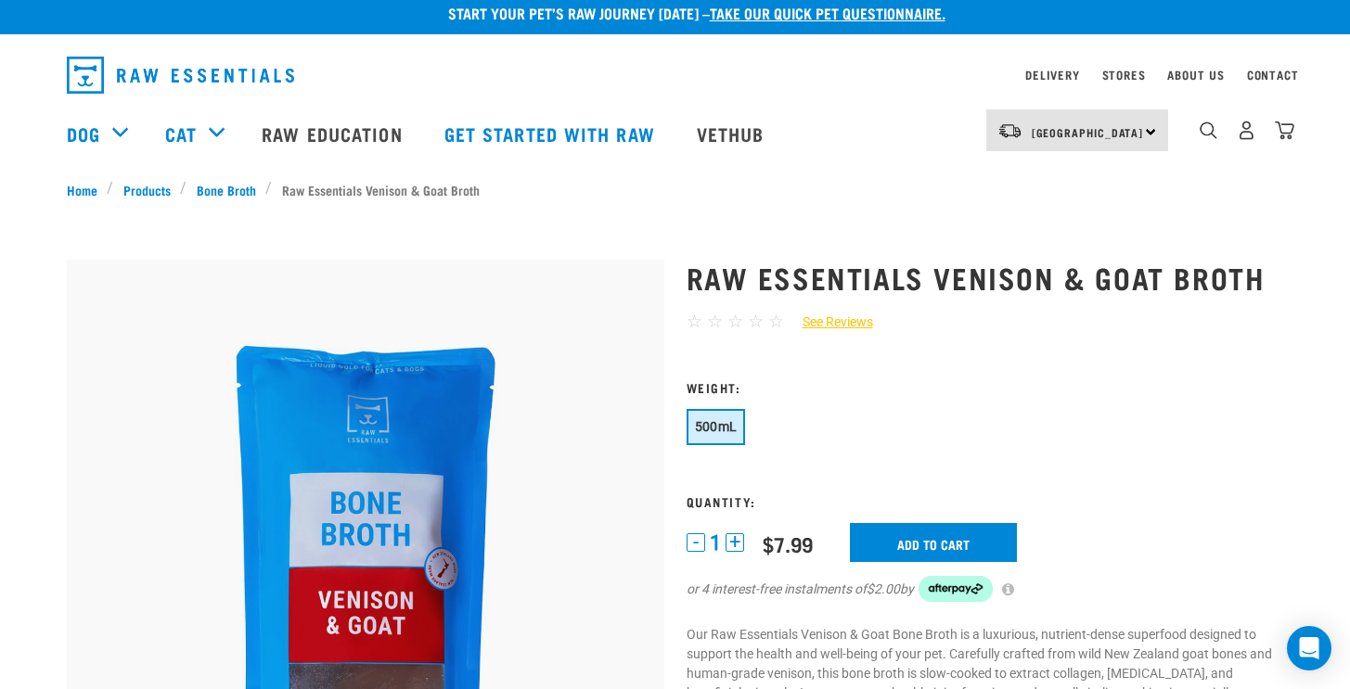
scroll to position [0, 0]
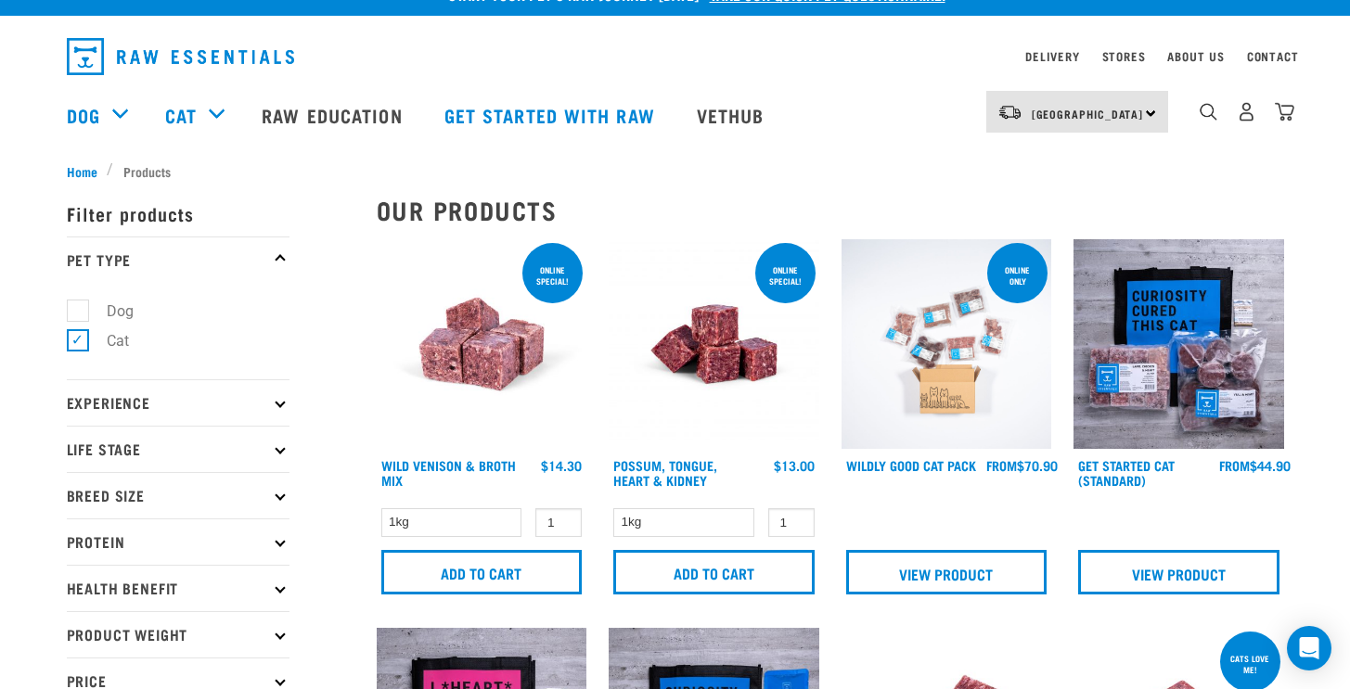
scroll to position [37, 0]
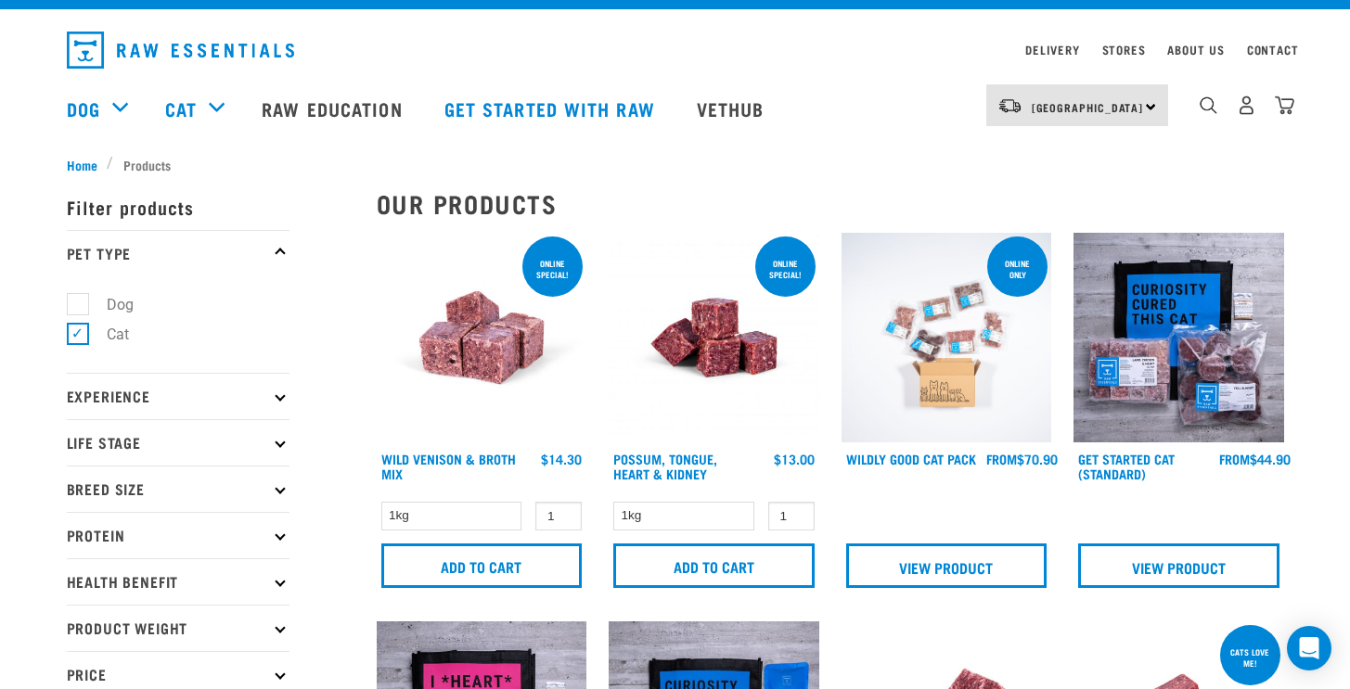
click at [964, 353] on img at bounding box center [946, 338] width 211 height 211
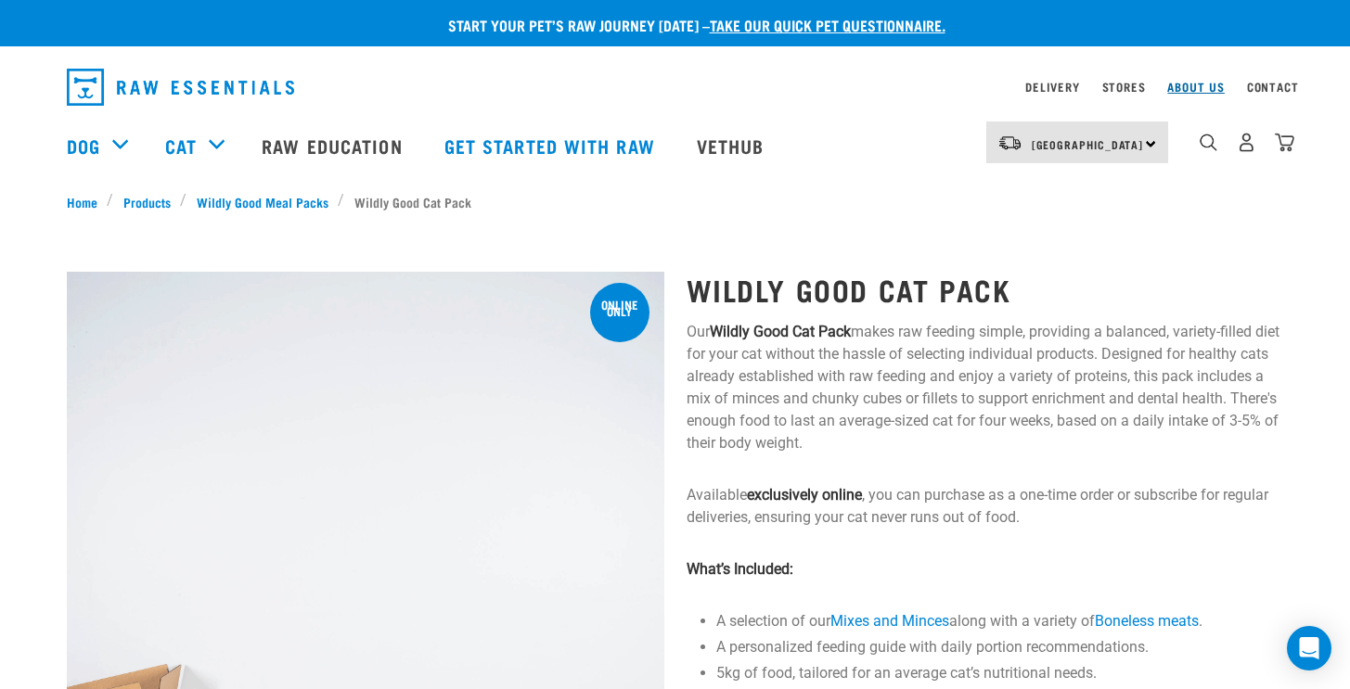
click at [1208, 83] on link "About Us" at bounding box center [1195, 86] width 57 height 6
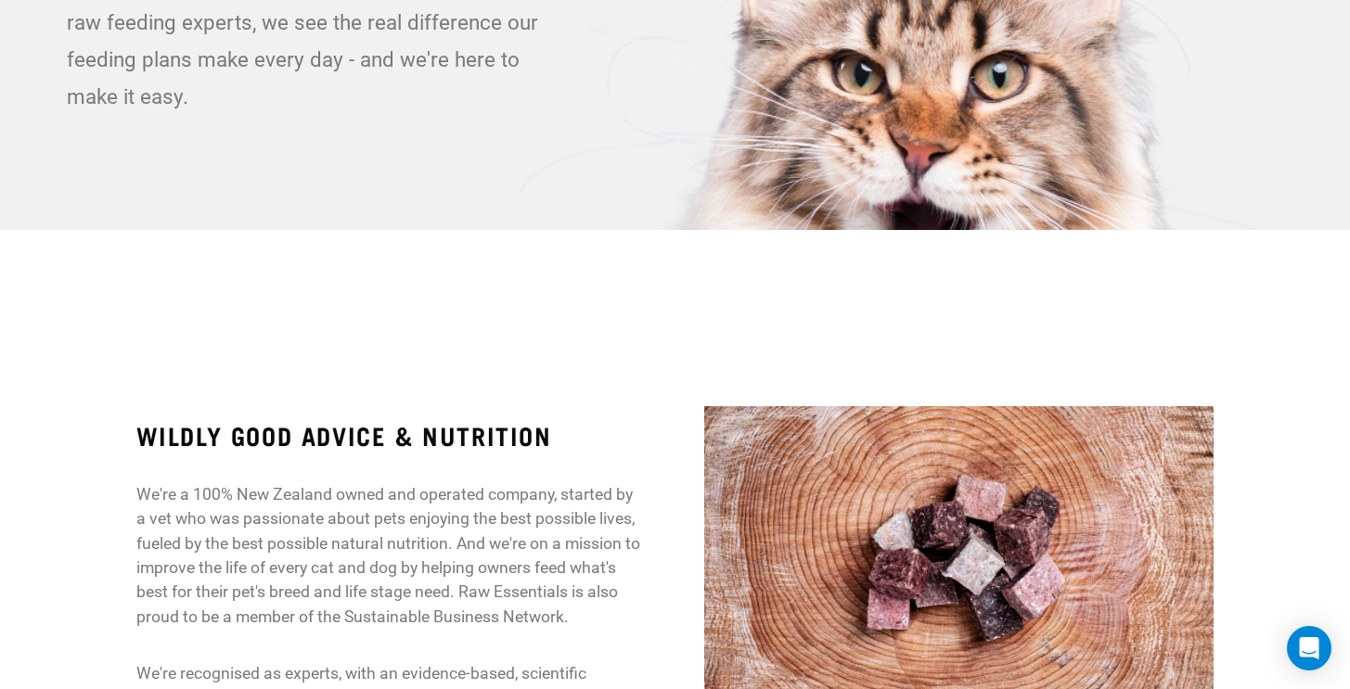
scroll to position [5, 0]
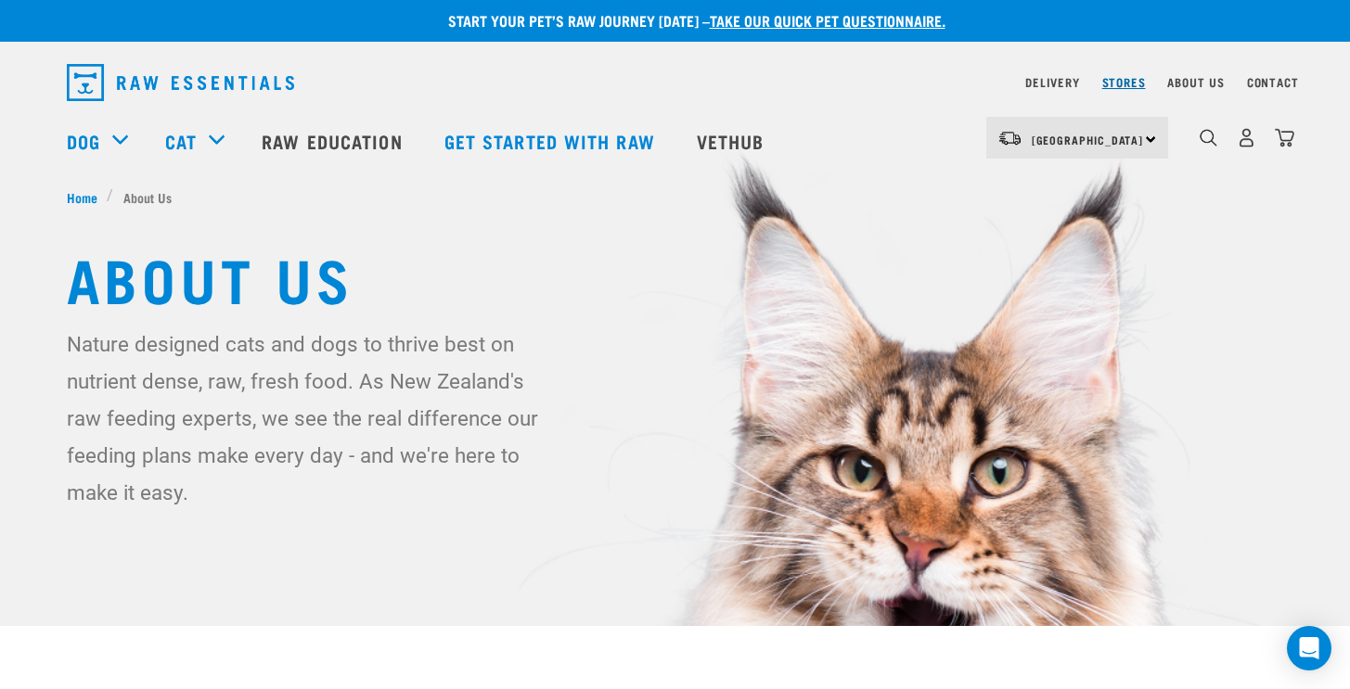
click at [1124, 79] on link "Stores" at bounding box center [1124, 82] width 44 height 6
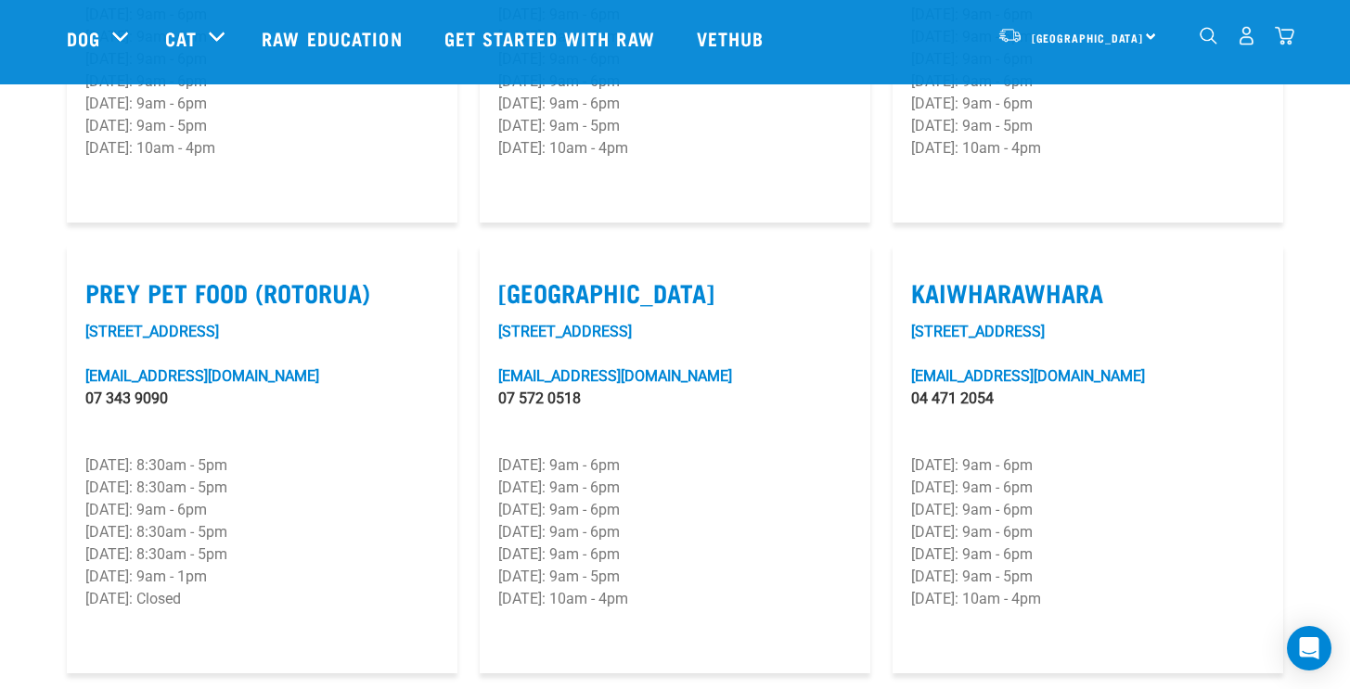
scroll to position [2224, 0]
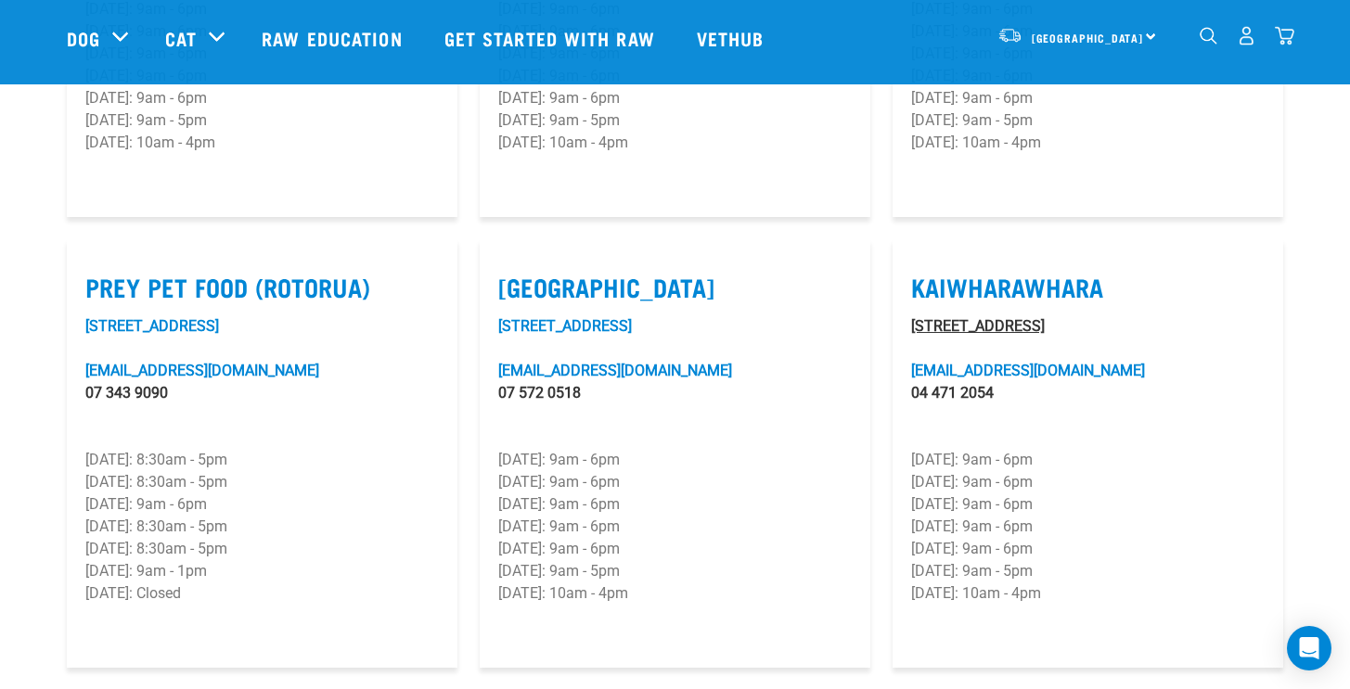
click at [1044, 317] on link "[STREET_ADDRESS]" at bounding box center [978, 326] width 134 height 18
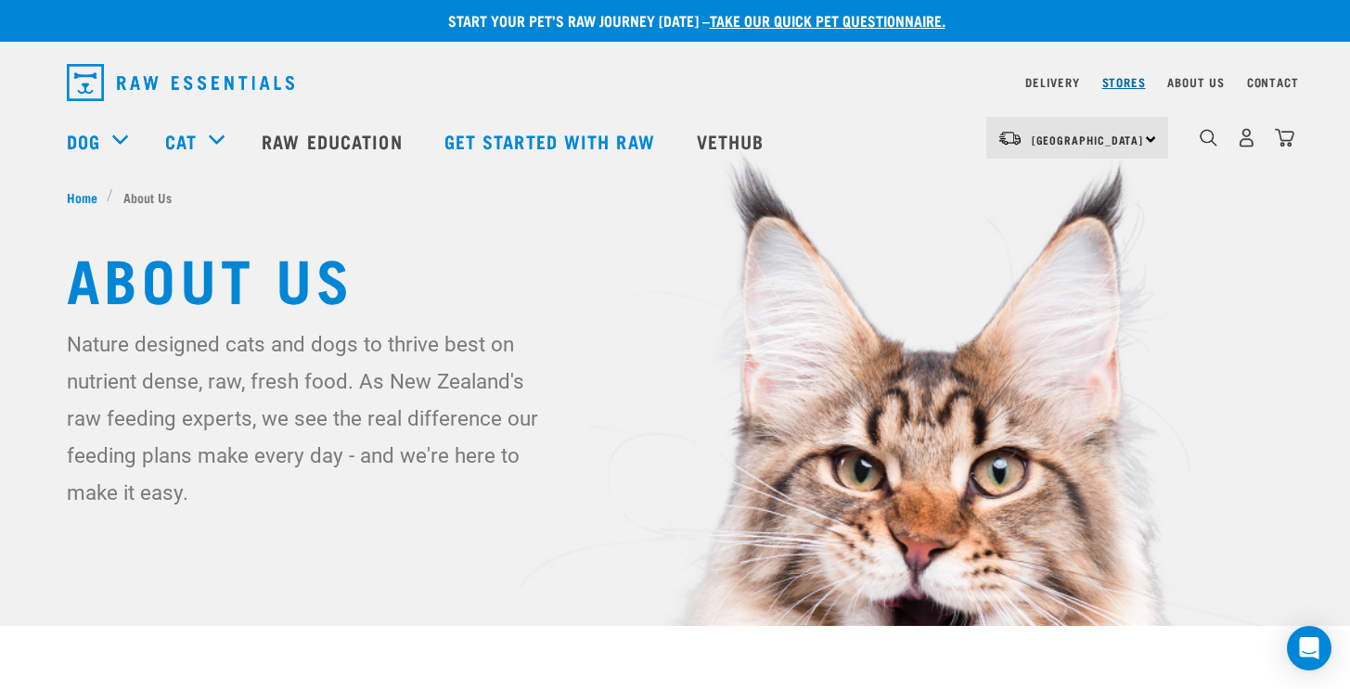
click at [1132, 83] on link "Stores" at bounding box center [1124, 82] width 44 height 6
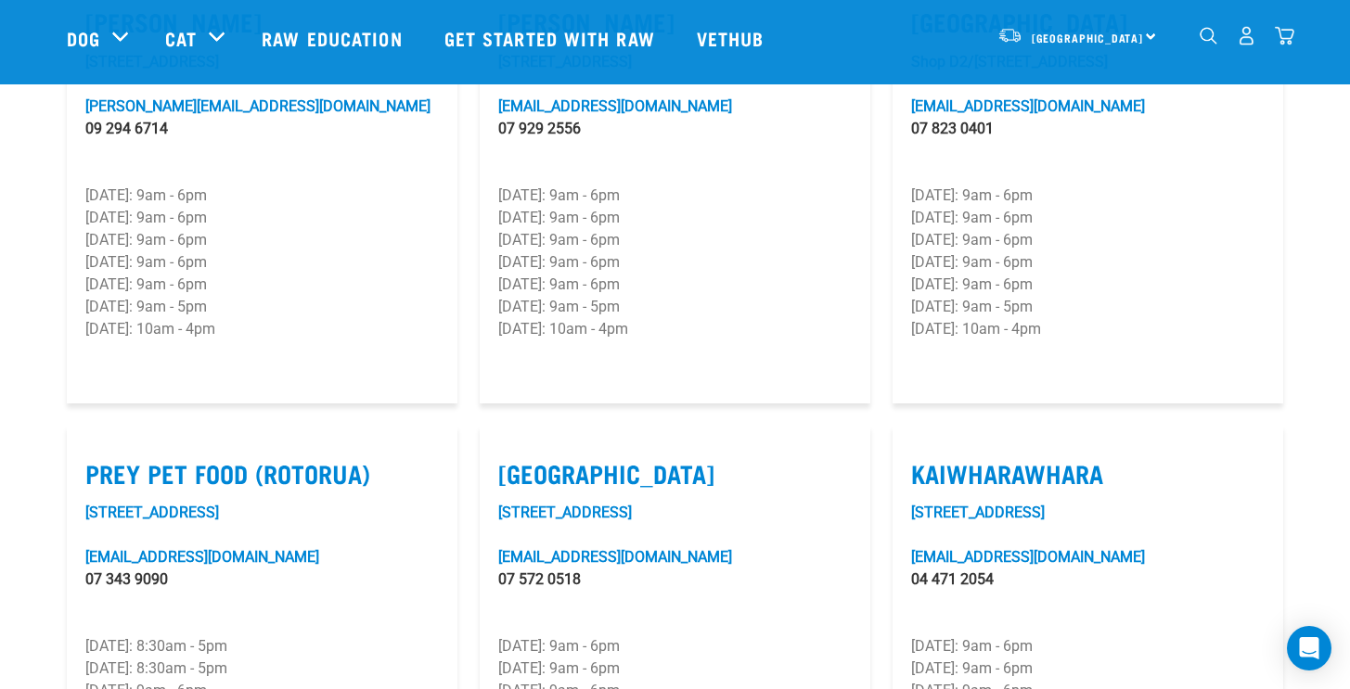
scroll to position [2029, 0]
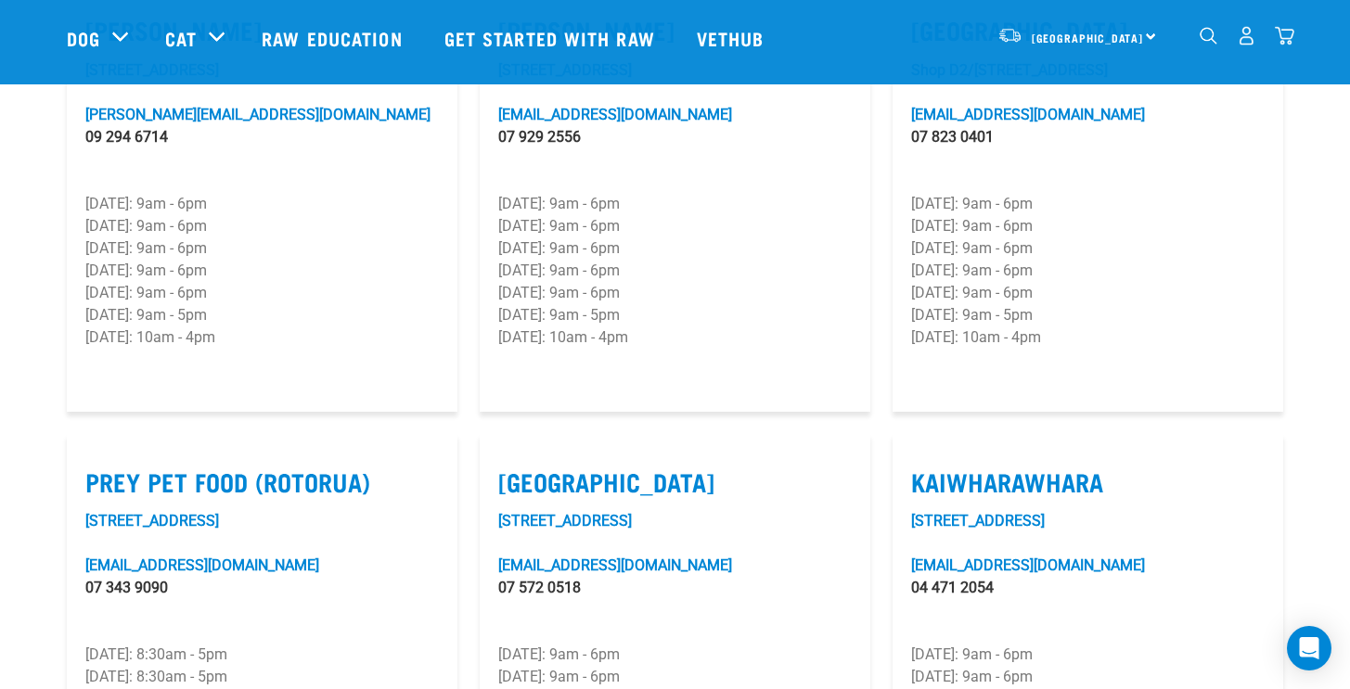
click at [1023, 468] on label "Kaiwharawhara" at bounding box center [1087, 482] width 353 height 29
click at [923, 453] on input "Kaiwharawhara" at bounding box center [917, 459] width 12 height 12
checkbox input "true"
click at [922, 512] on link "Unit 6F, 33 Kaiwharawhara Road" at bounding box center [978, 521] width 134 height 18
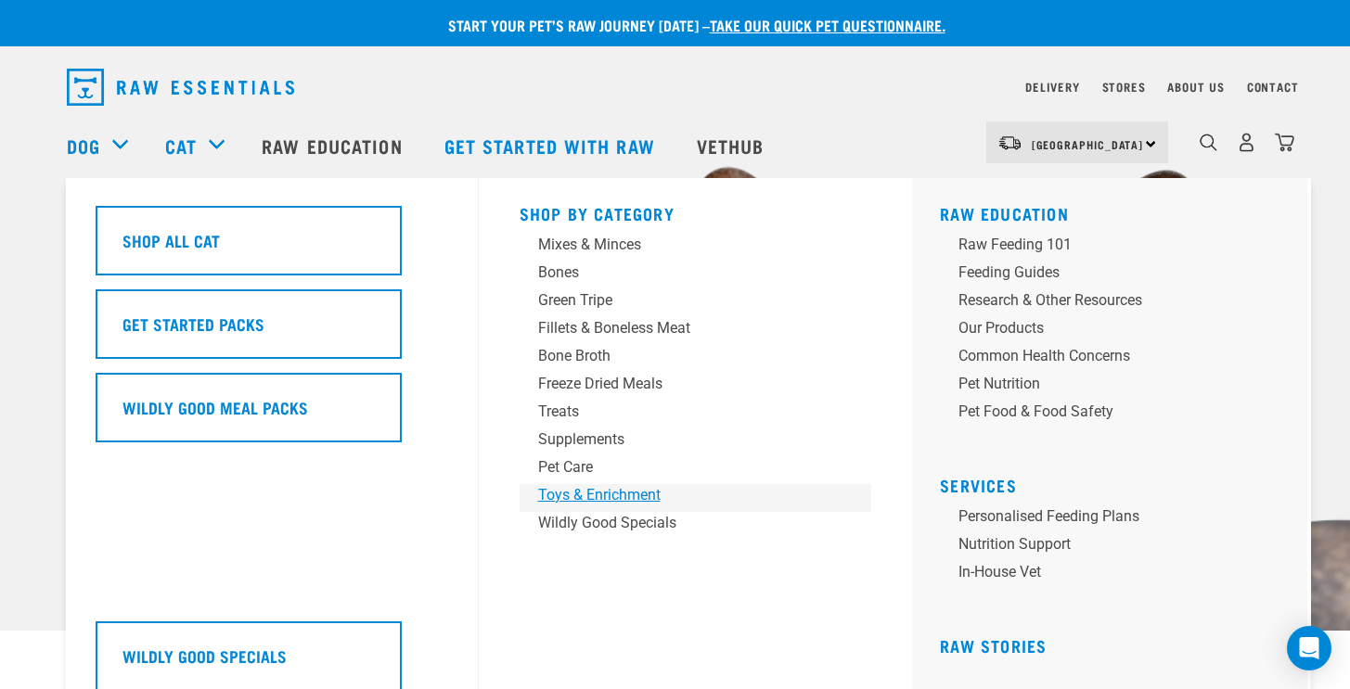
click at [575, 490] on div "Toys & Enrichment" at bounding box center [682, 495] width 289 height 22
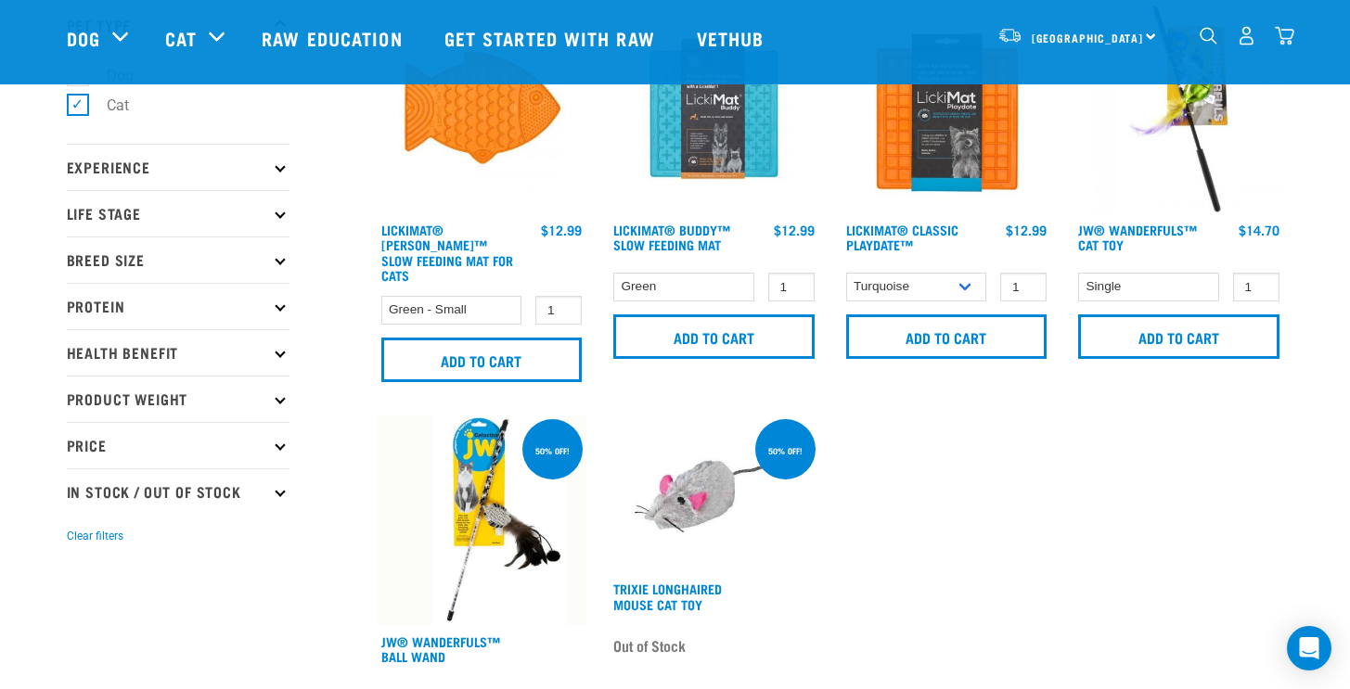
scroll to position [31, 0]
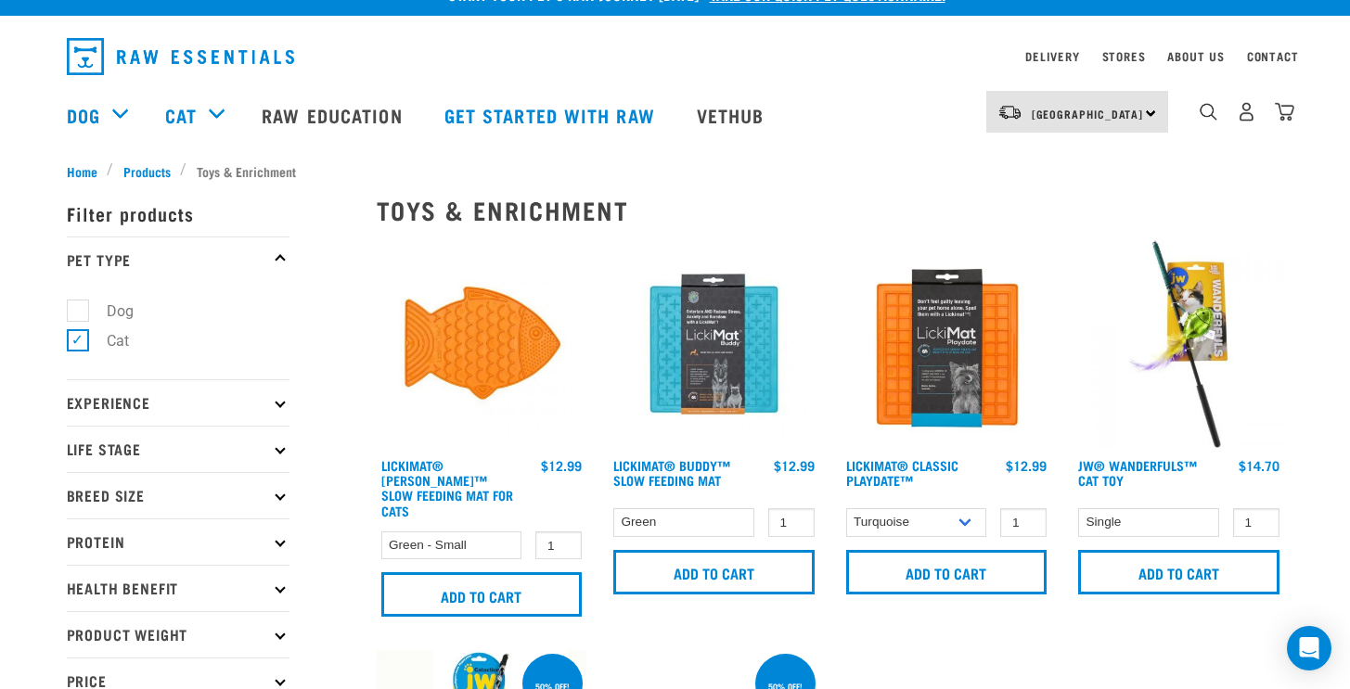
click at [724, 367] on img at bounding box center [714, 344] width 211 height 211
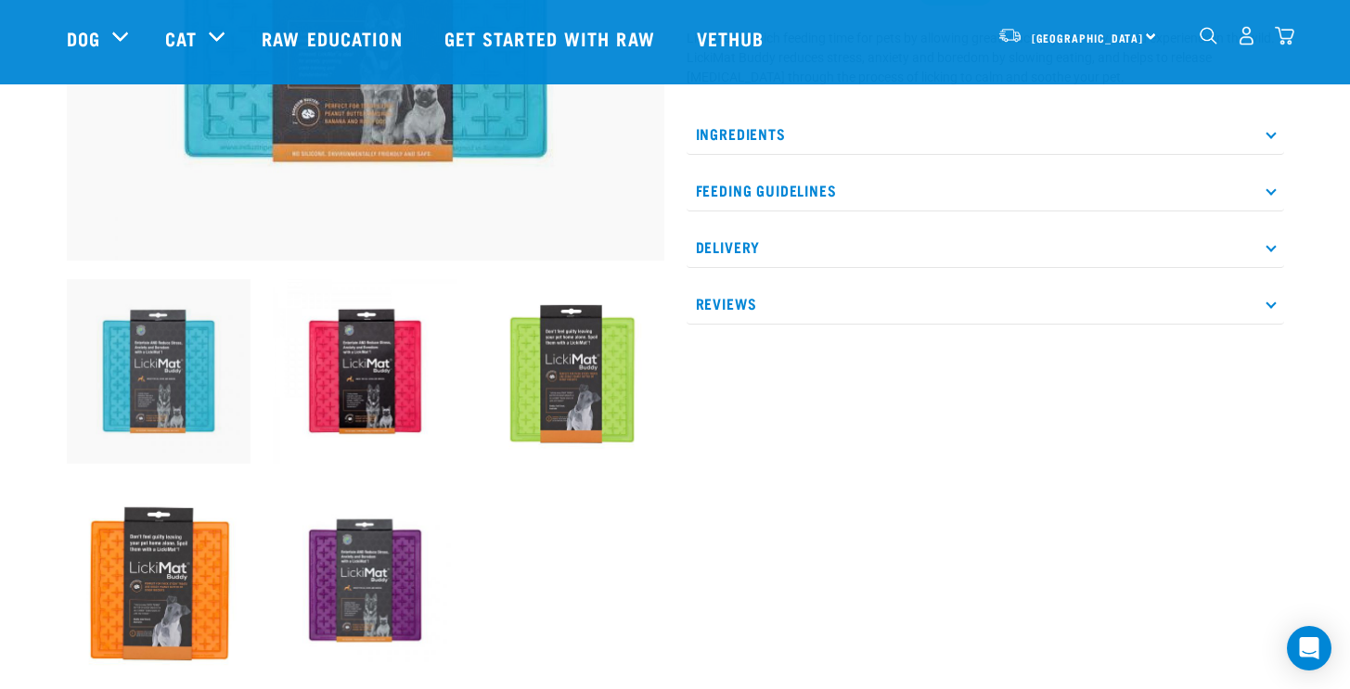
scroll to position [474, 0]
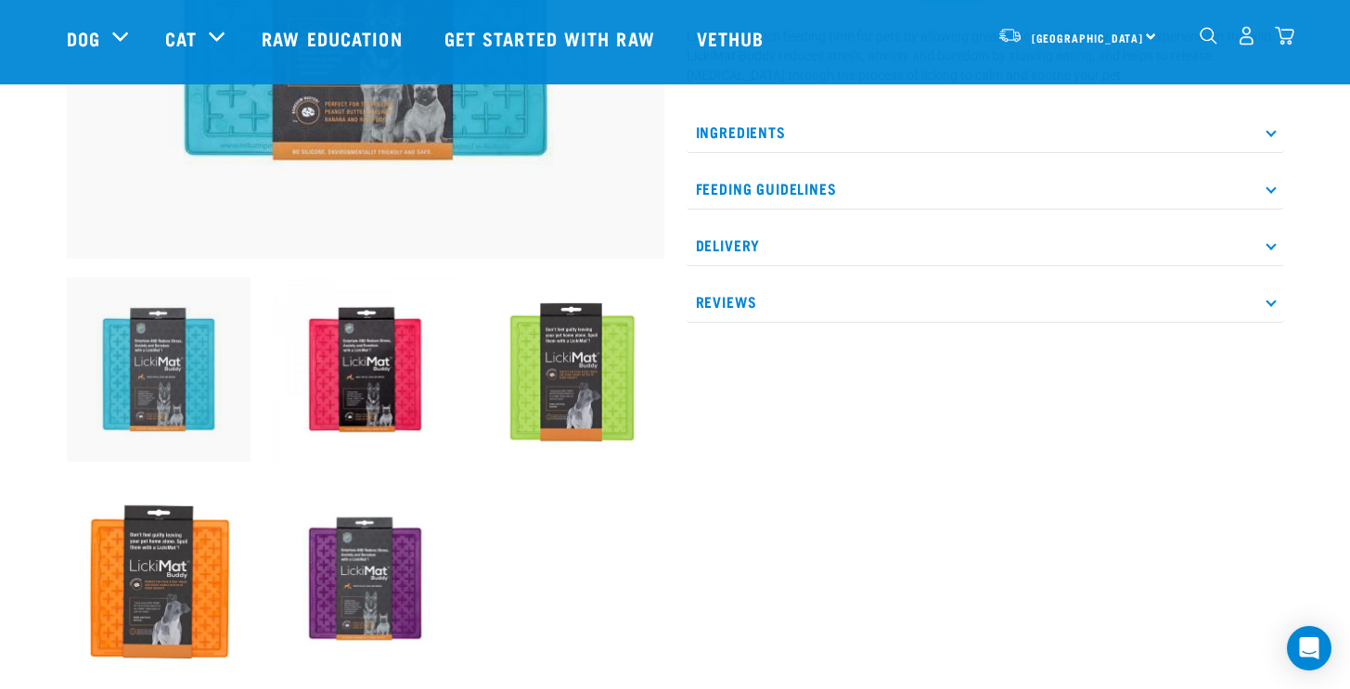
click at [372, 570] on img at bounding box center [365, 579] width 185 height 185
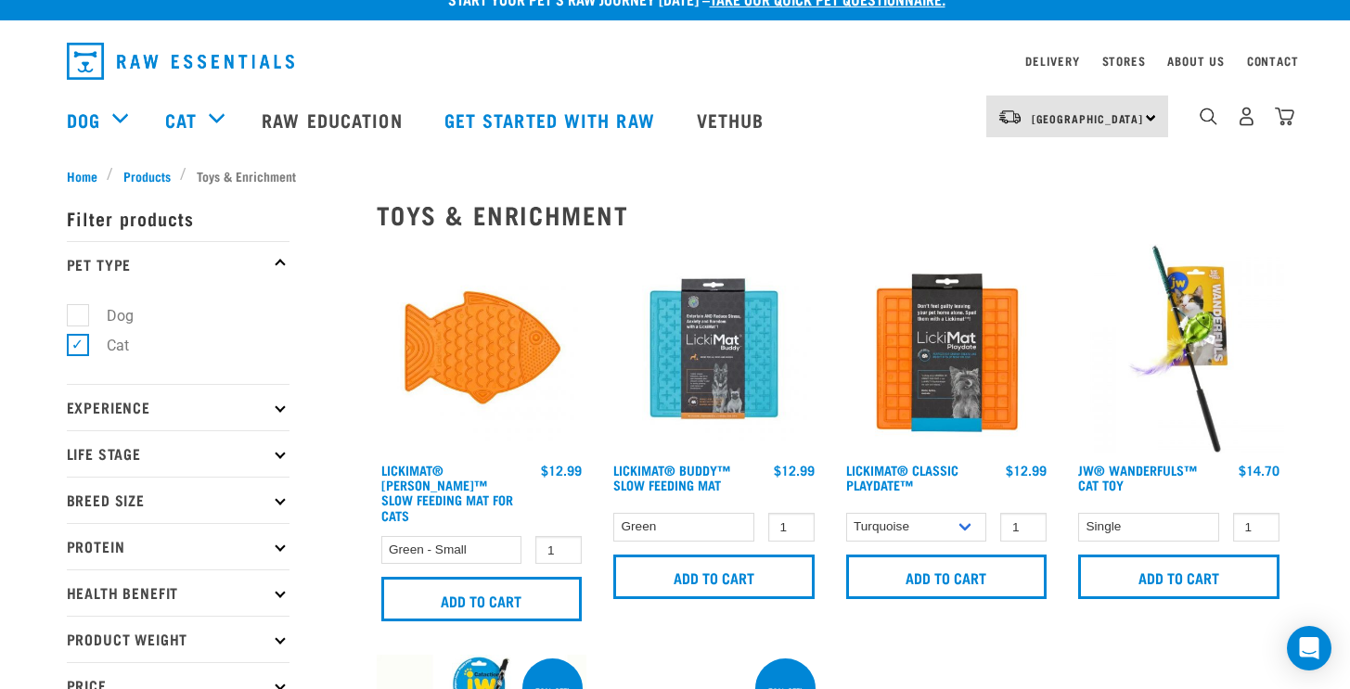
click at [951, 373] on img at bounding box center [946, 349] width 211 height 211
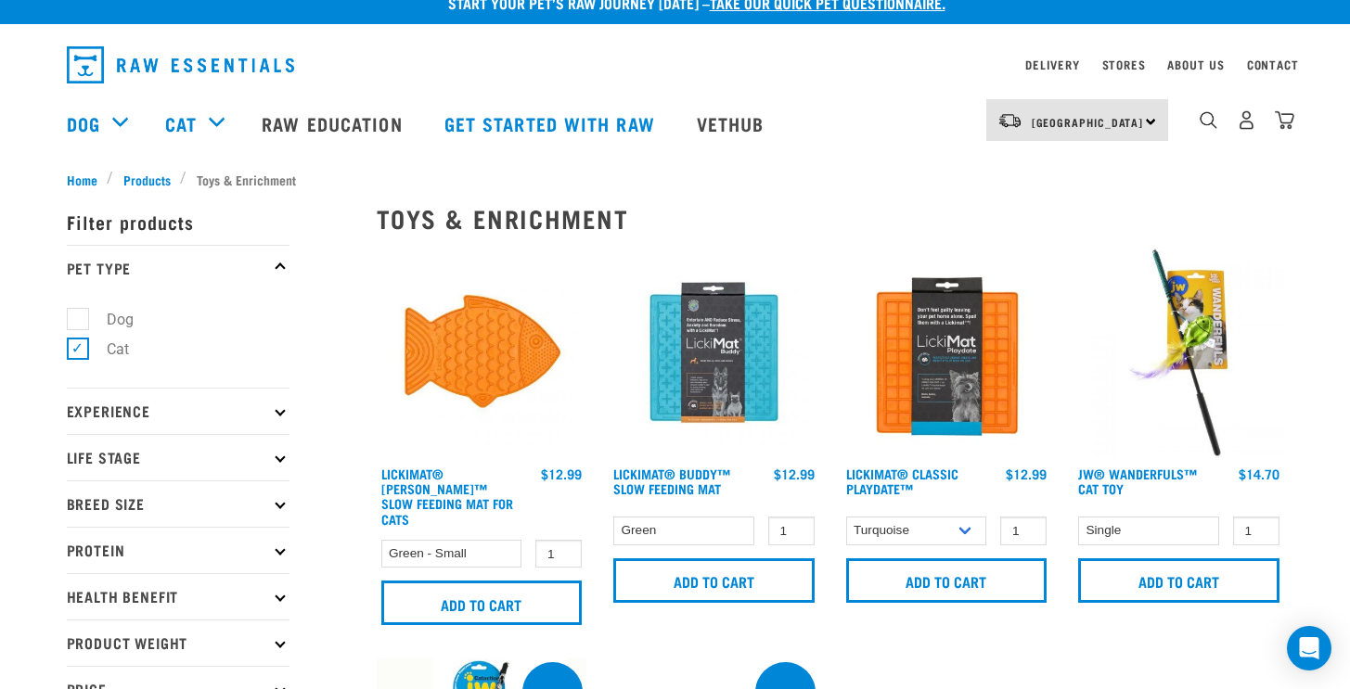
click at [527, 376] on img at bounding box center [482, 353] width 211 height 211
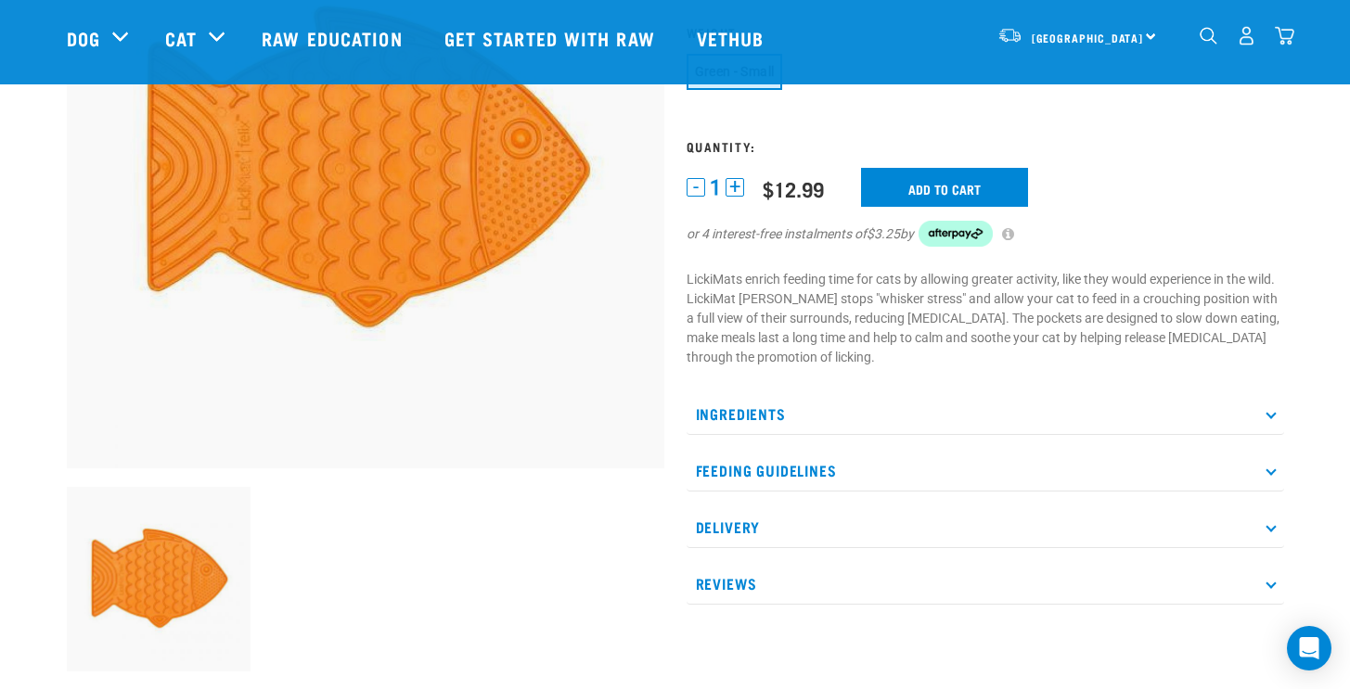
scroll to position [293, 0]
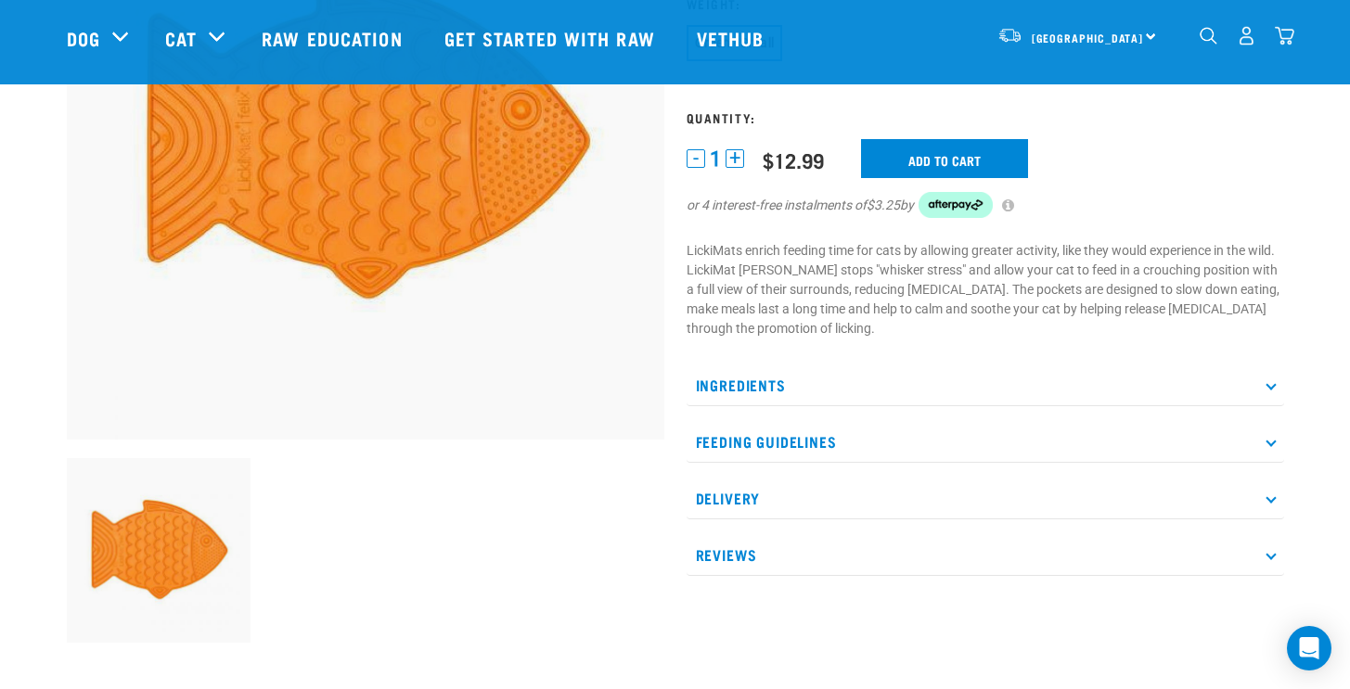
click at [1272, 378] on p "Ingredients" at bounding box center [984, 386] width 597 height 42
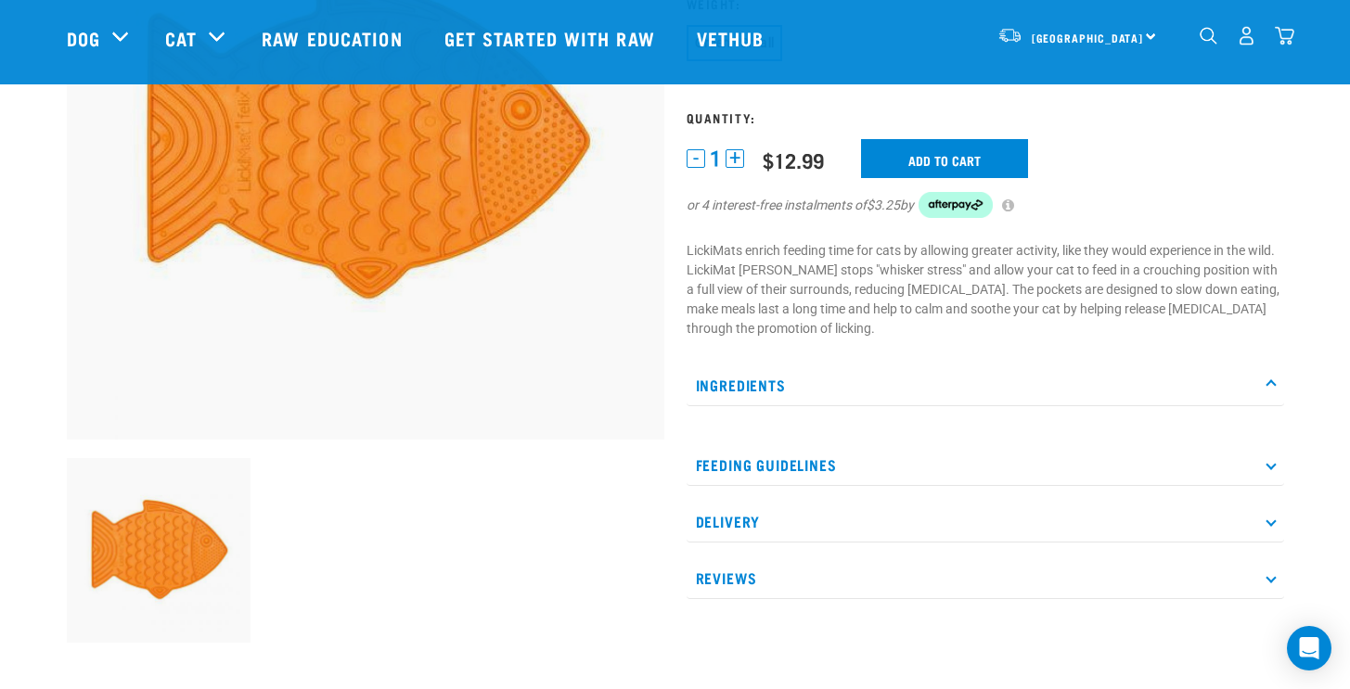
click at [1275, 463] on p "Feeding Guidelines" at bounding box center [984, 465] width 597 height 42
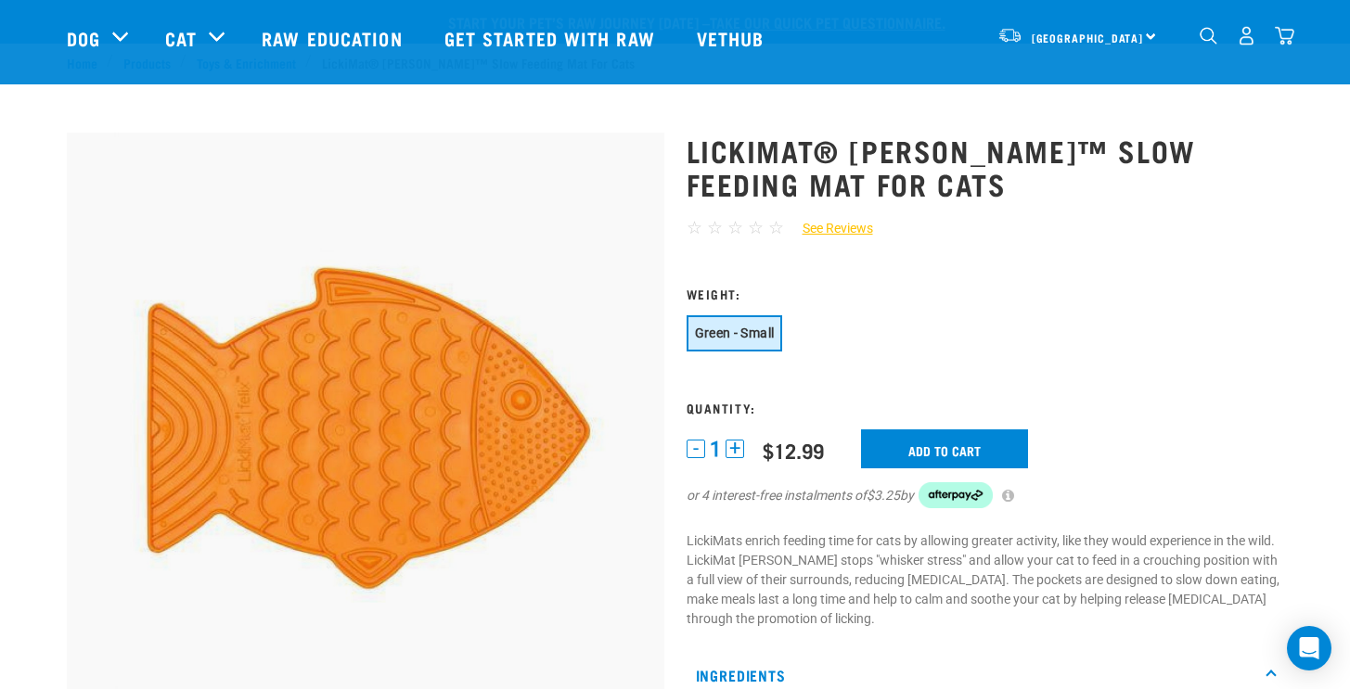
scroll to position [0, 0]
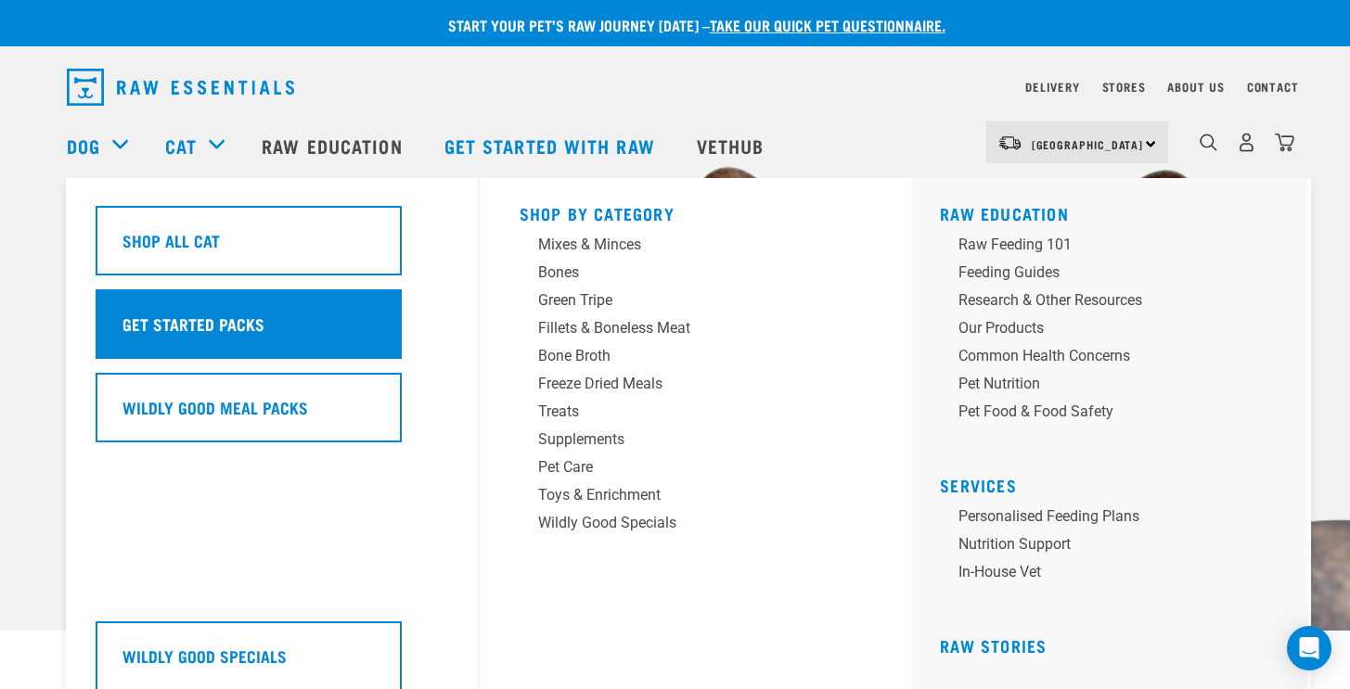
click at [195, 307] on div "Get Started Packs" at bounding box center [249, 324] width 306 height 70
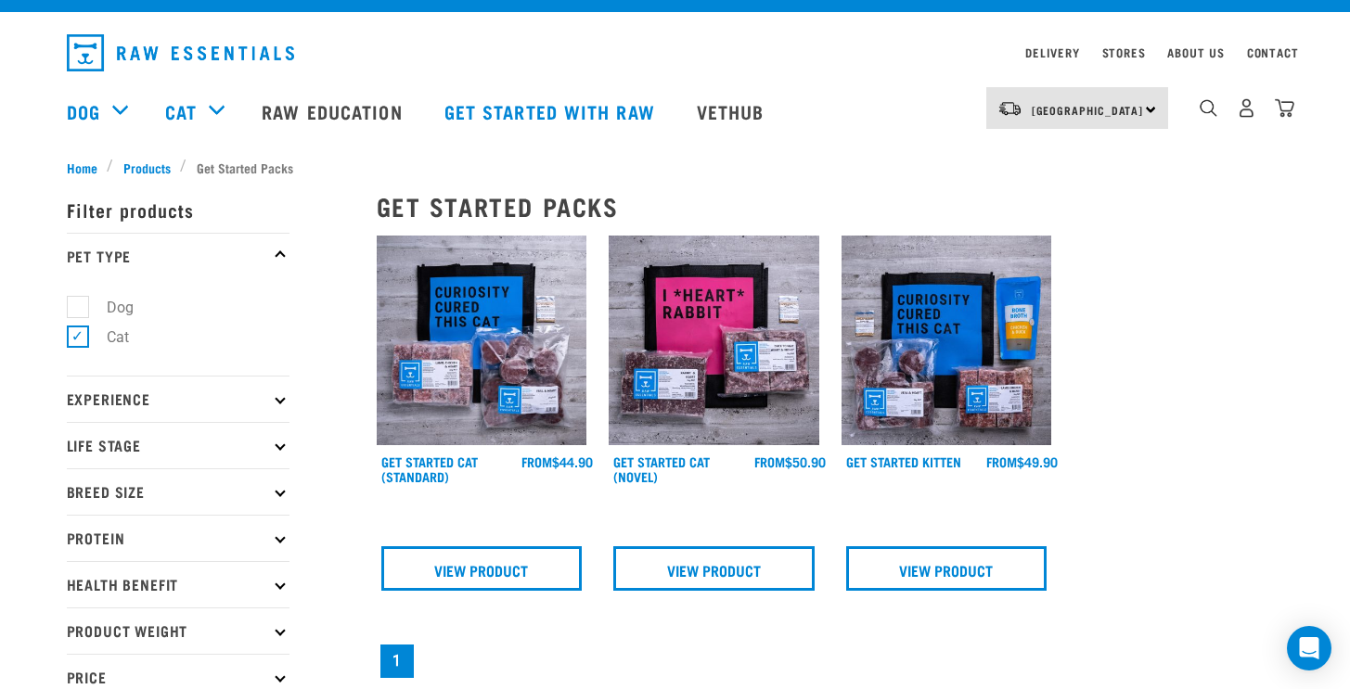
scroll to position [35, 0]
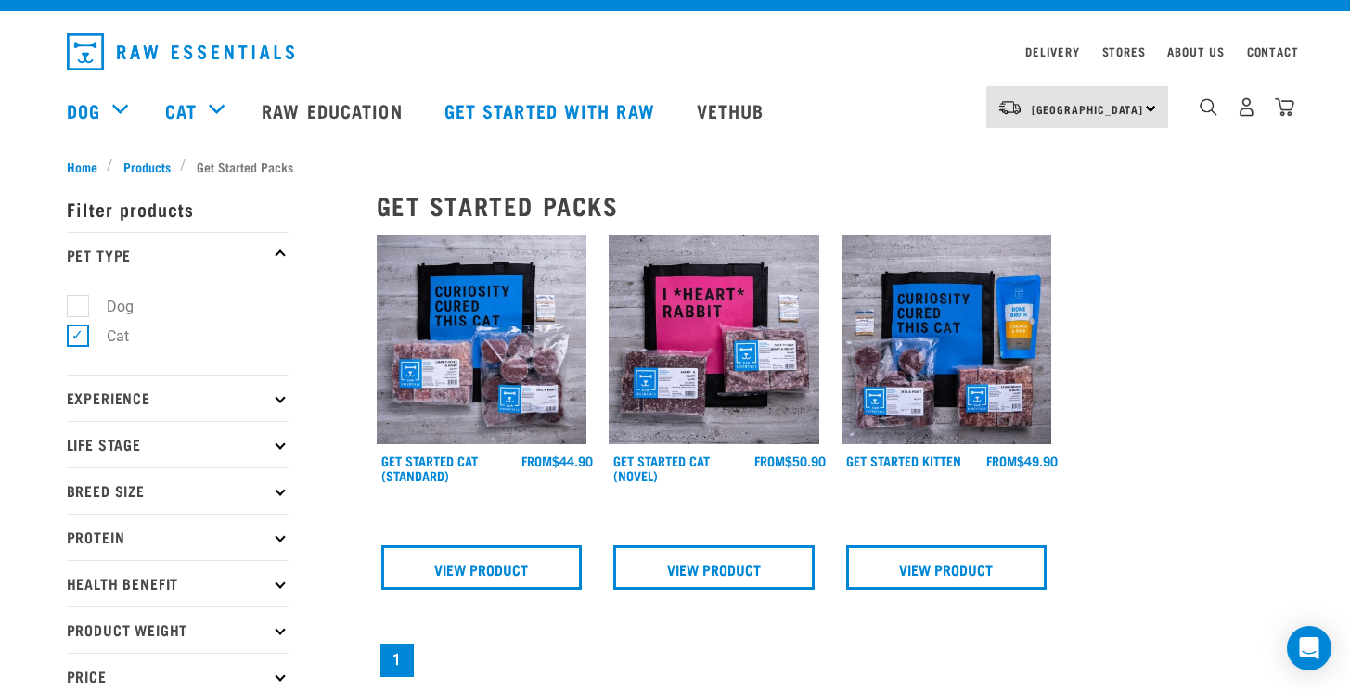
click at [975, 314] on img at bounding box center [946, 340] width 211 height 211
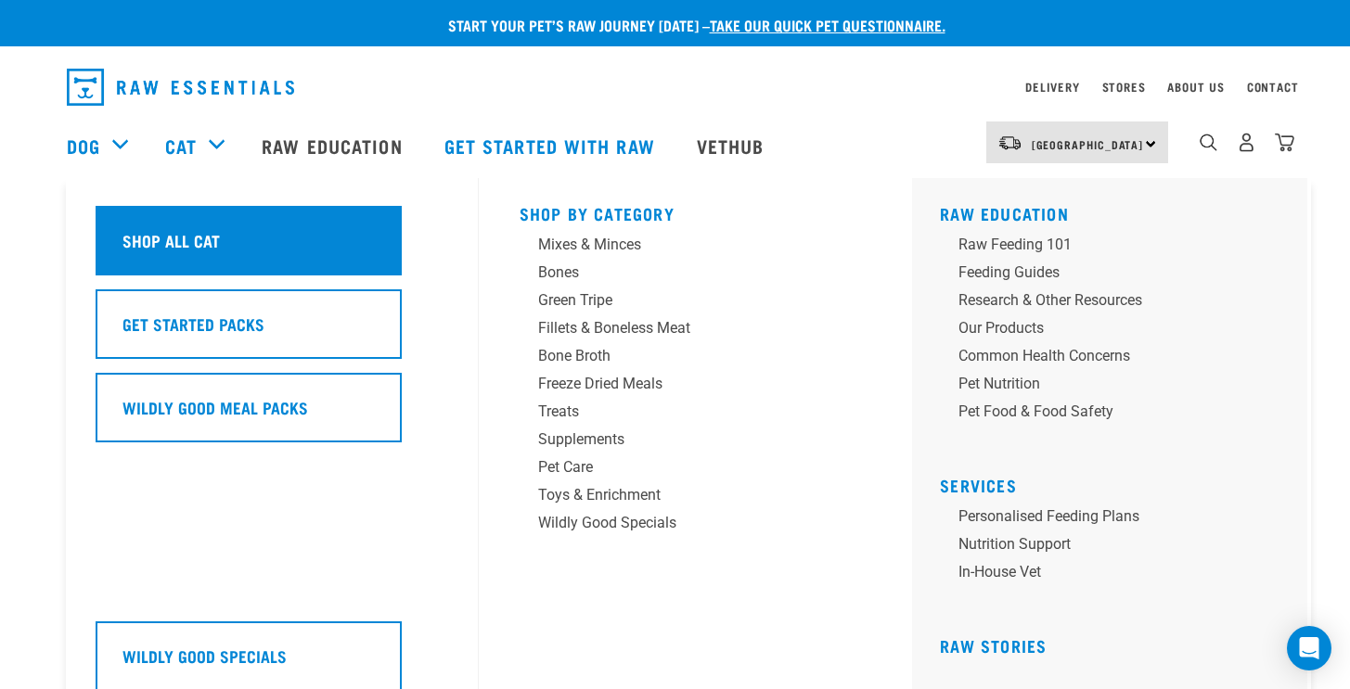
click at [152, 233] on h5 "Shop All Cat" at bounding box center [170, 240] width 97 height 24
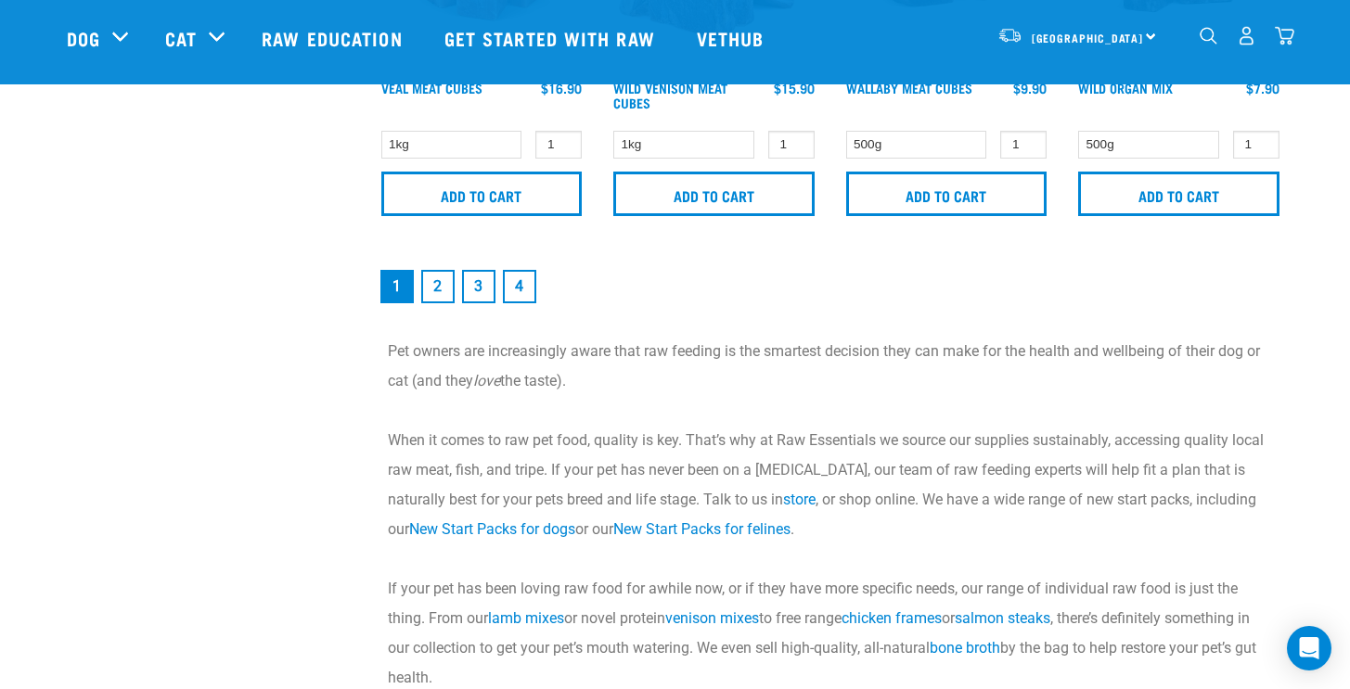
scroll to position [2914, 0]
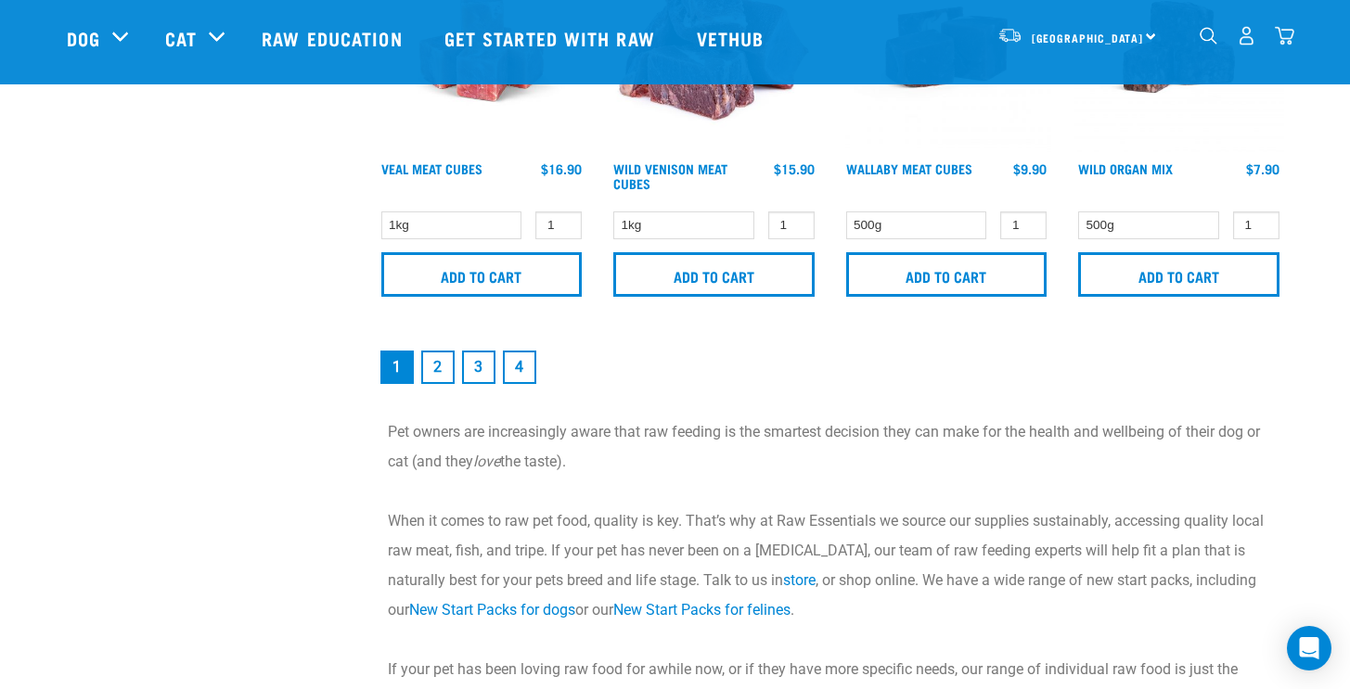
click at [441, 358] on link "2" at bounding box center [437, 367] width 33 height 33
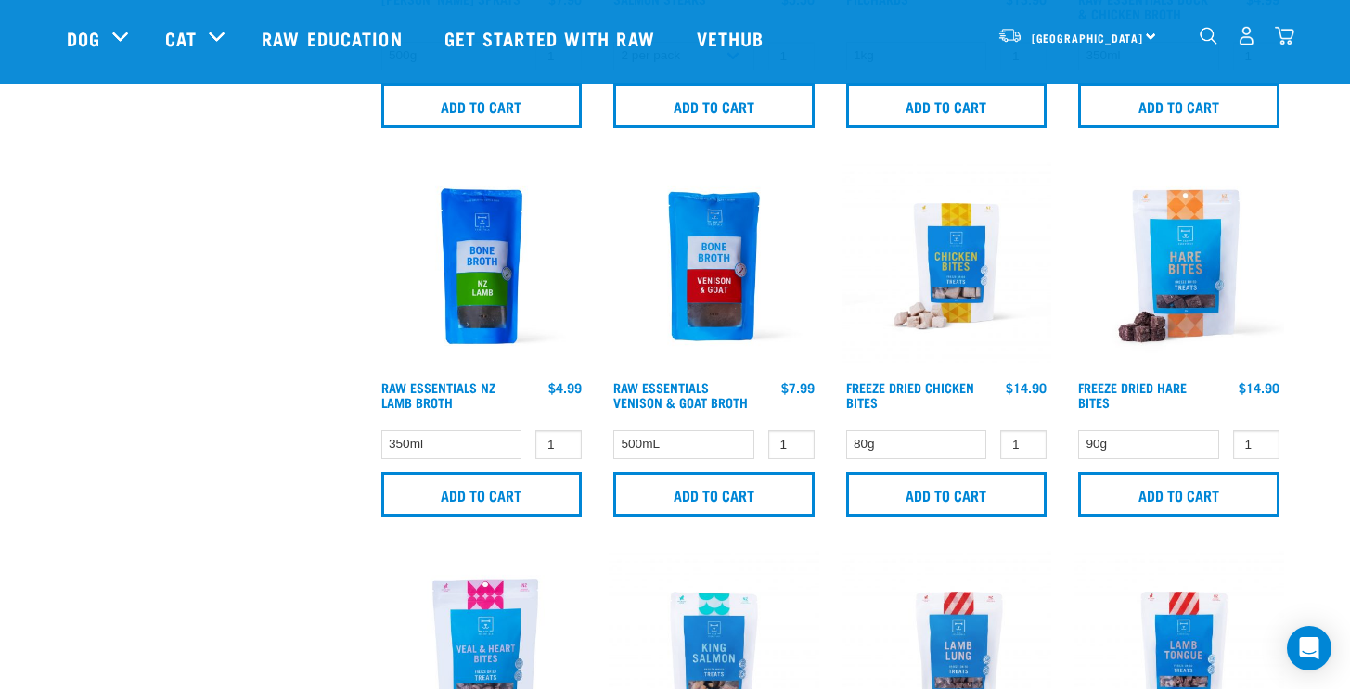
scroll to position [763, 0]
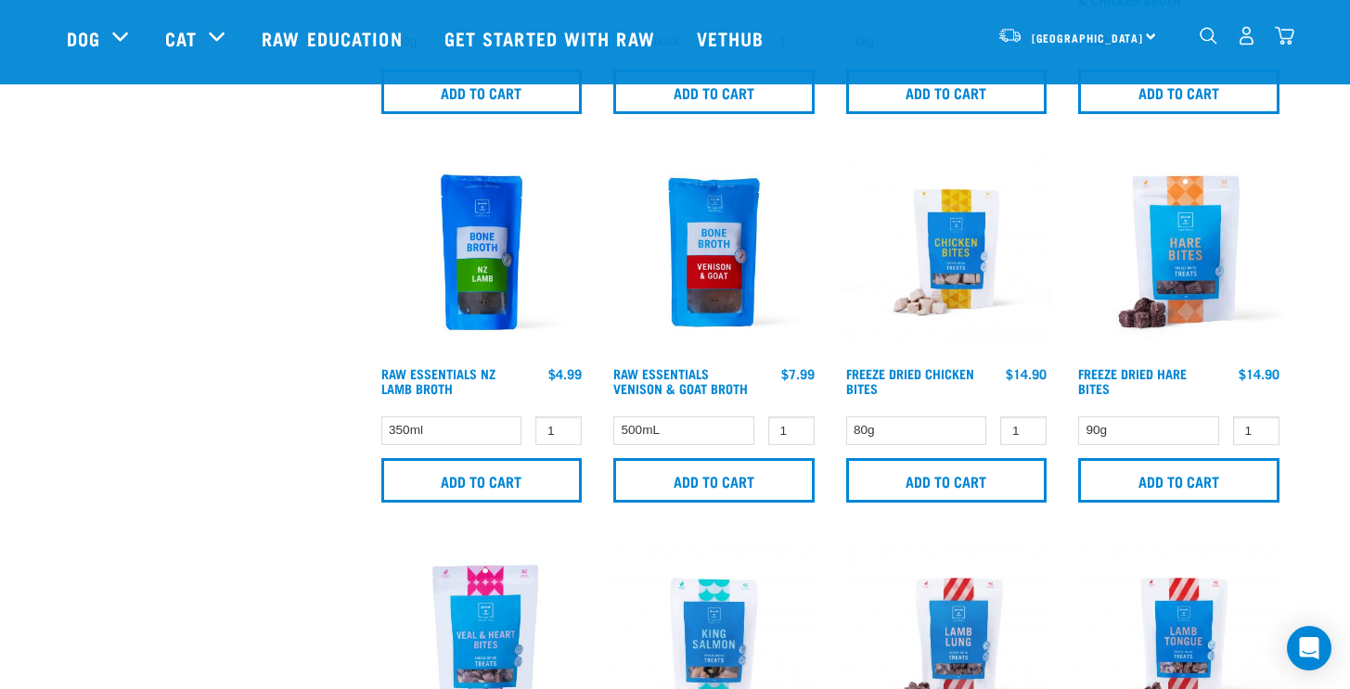
click at [942, 248] on img at bounding box center [946, 252] width 211 height 211
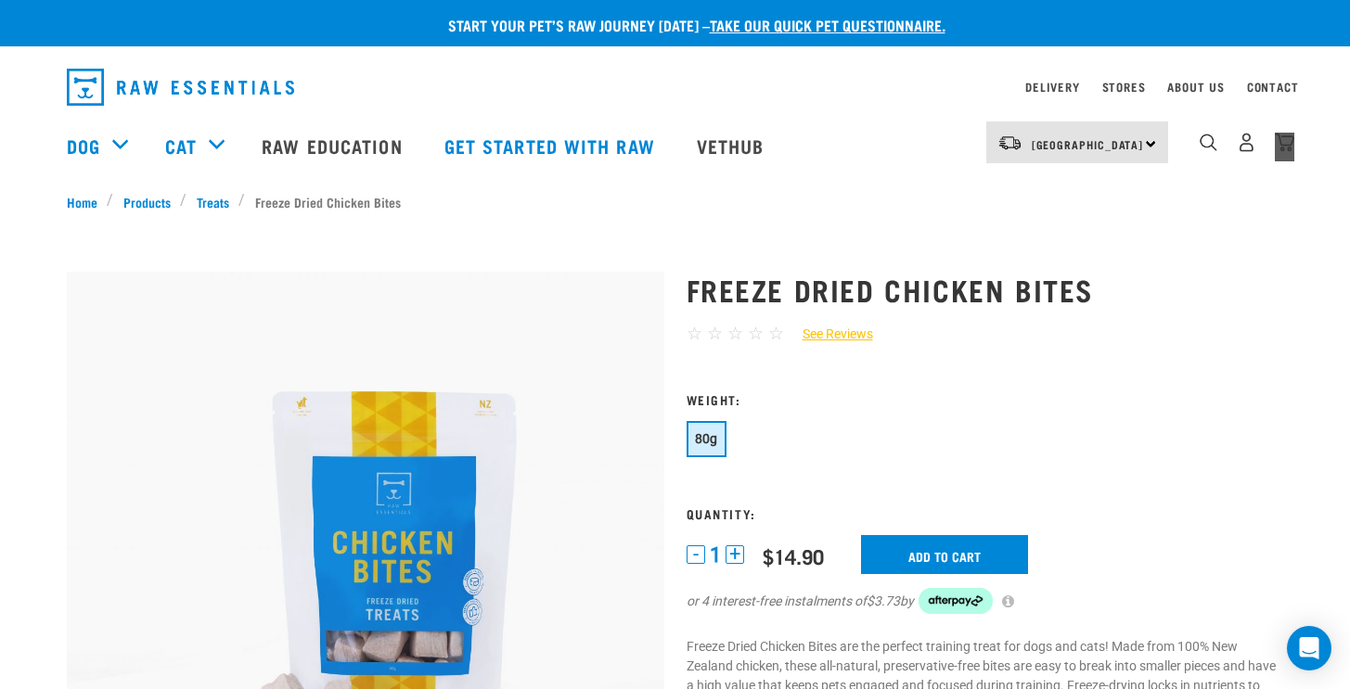
drag, startPoint x: 1349, startPoint y: 117, endPoint x: 1357, endPoint y: 166, distance: 49.9
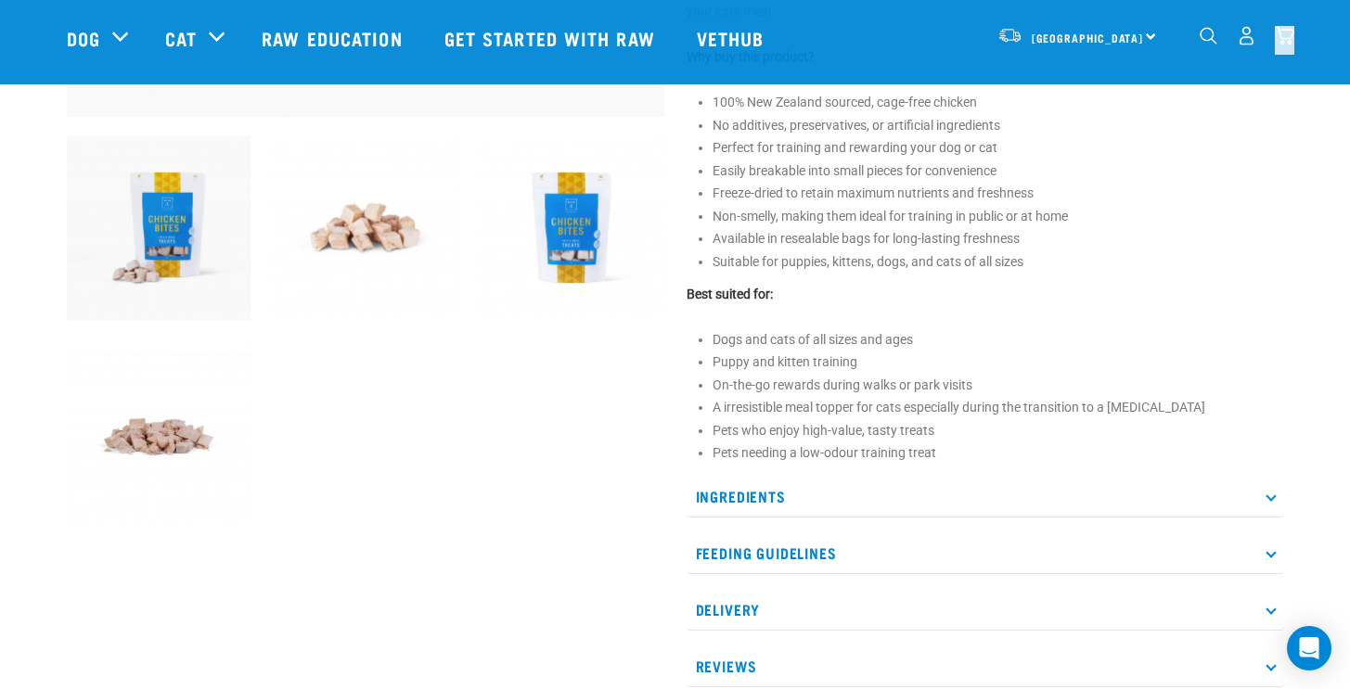
scroll to position [642, 0]
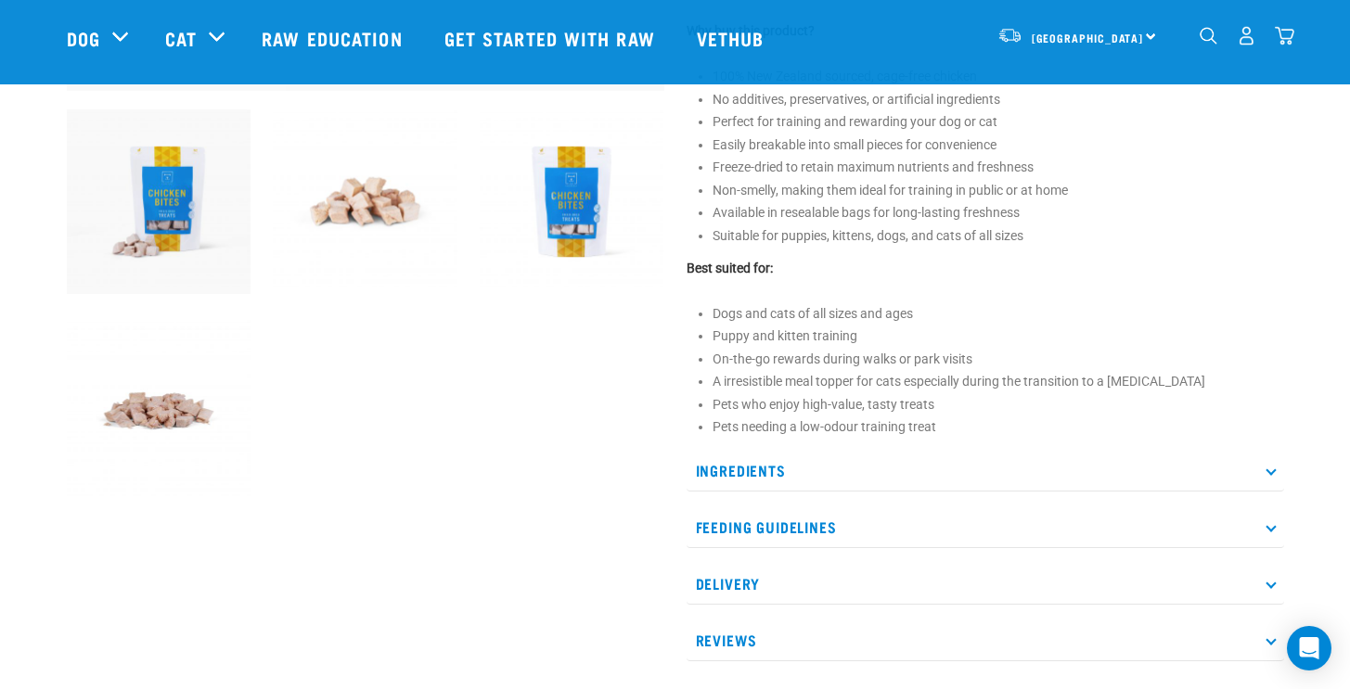
click at [1268, 472] on icon at bounding box center [1270, 471] width 10 height 10
click at [1273, 582] on icon at bounding box center [1270, 583] width 10 height 10
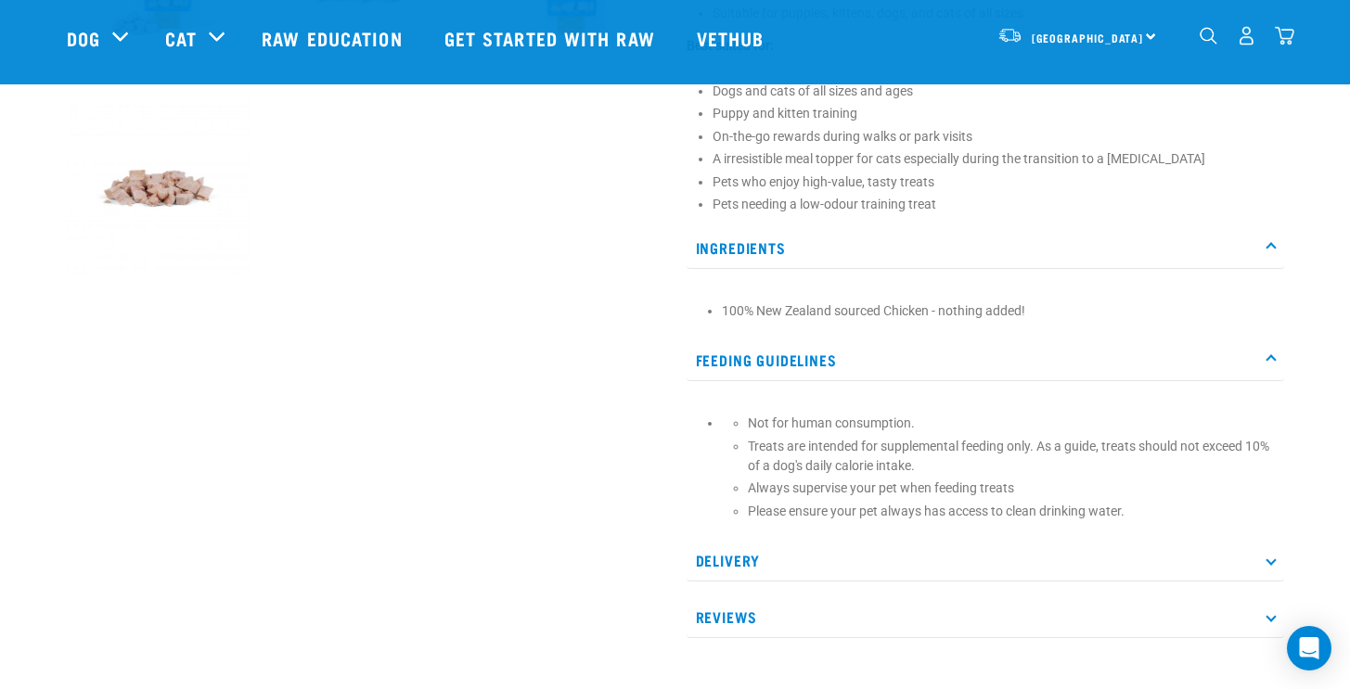
scroll to position [875, 0]
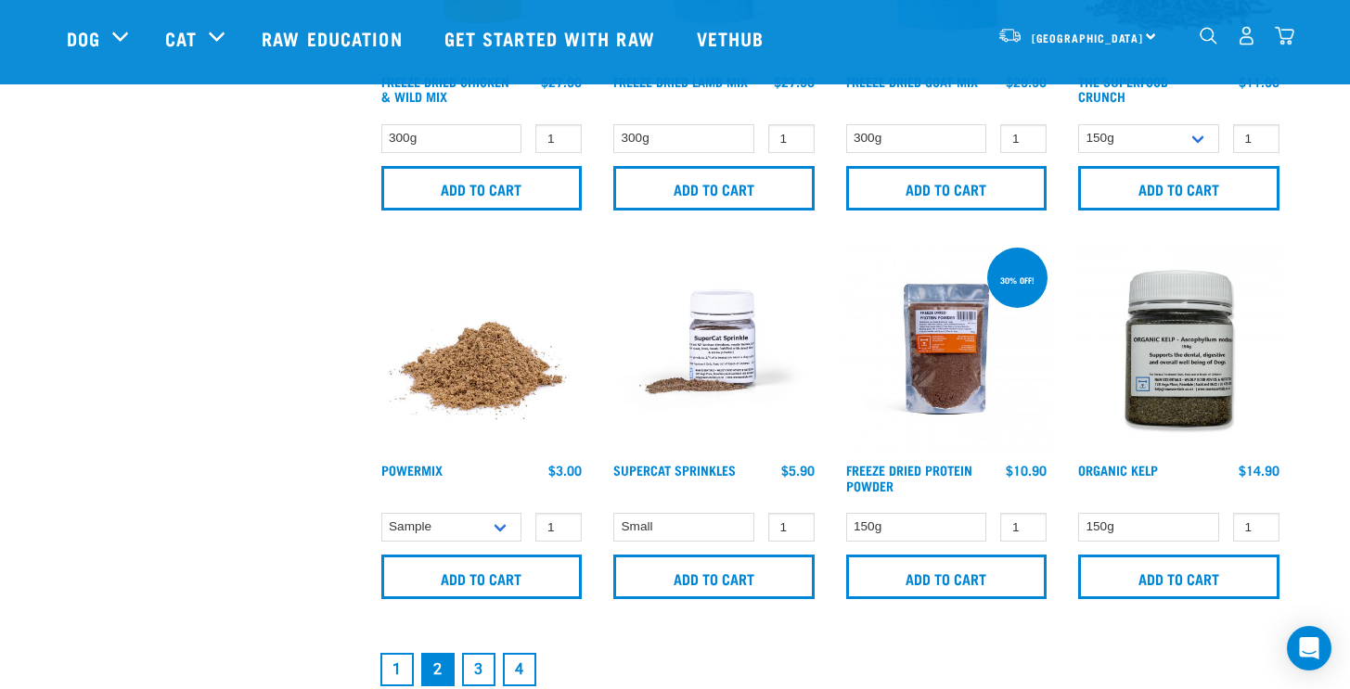
scroll to position [2645, 0]
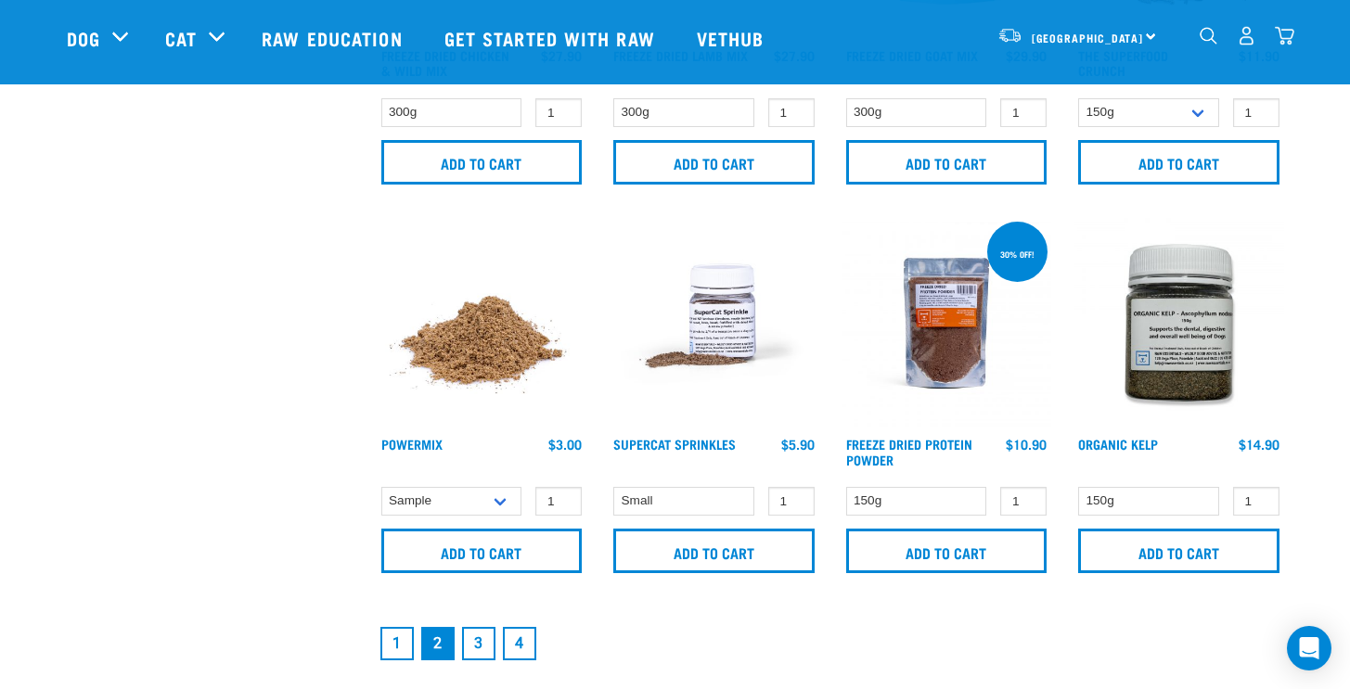
click at [730, 305] on img at bounding box center [714, 323] width 211 height 211
